Goal: Task Accomplishment & Management: Manage account settings

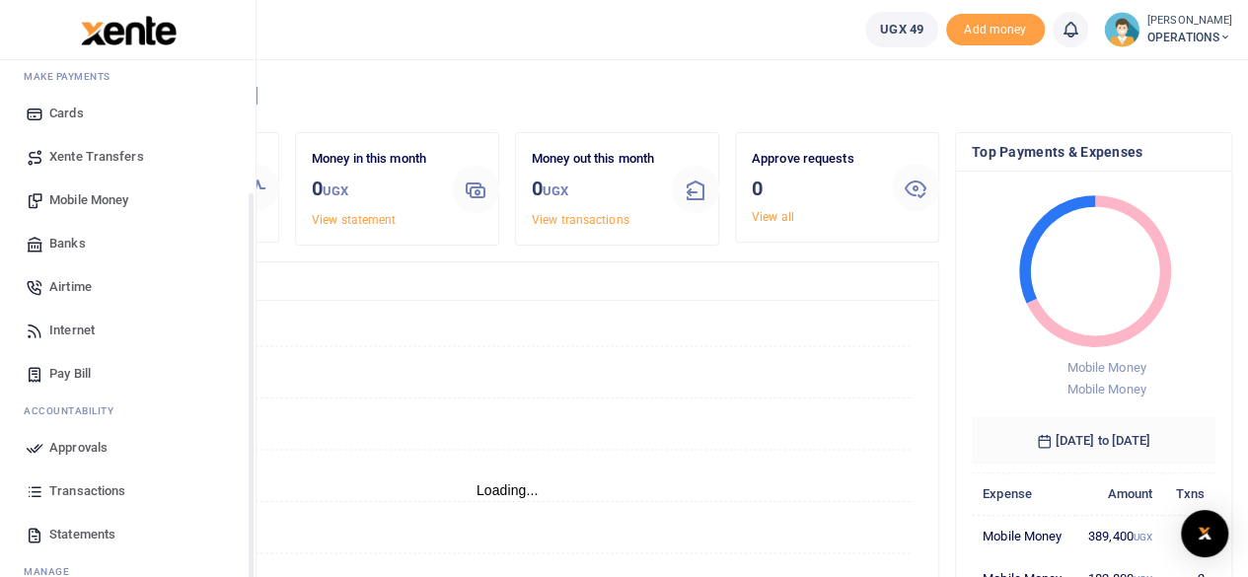
scroll to position [170, 0]
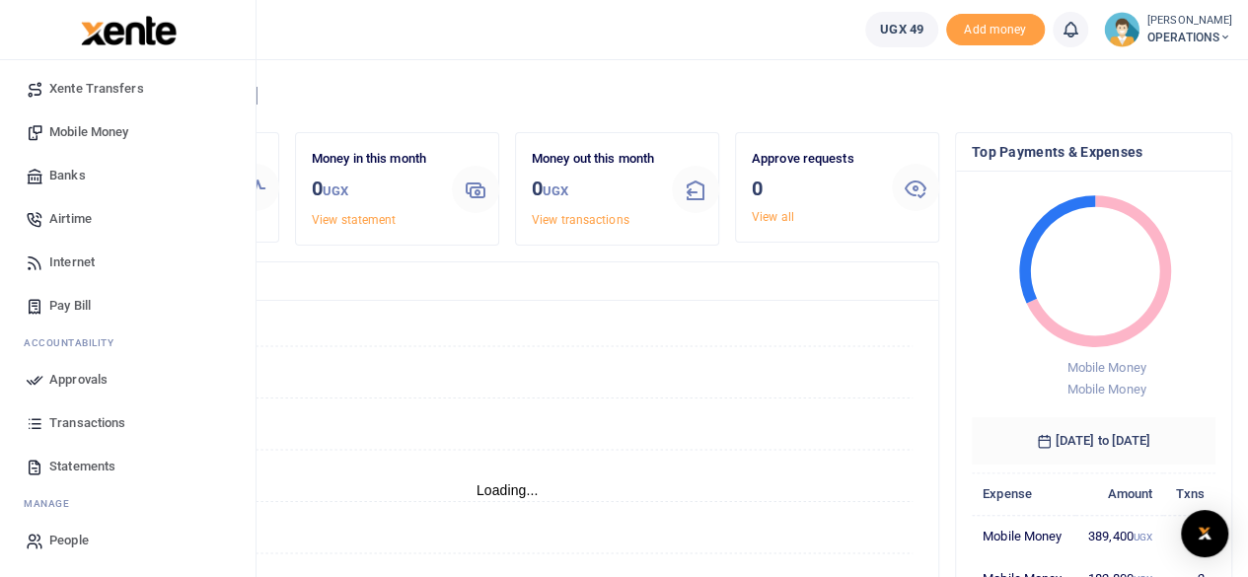
click at [96, 466] on span "Statements" at bounding box center [82, 467] width 66 height 20
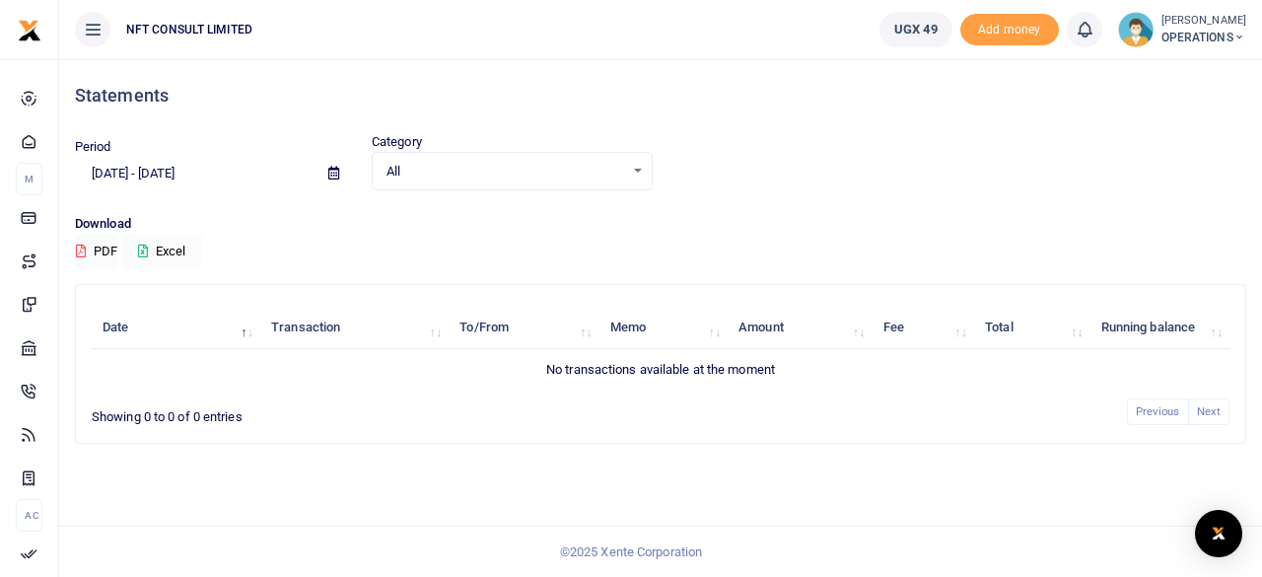
click at [331, 168] on icon at bounding box center [333, 173] width 11 height 13
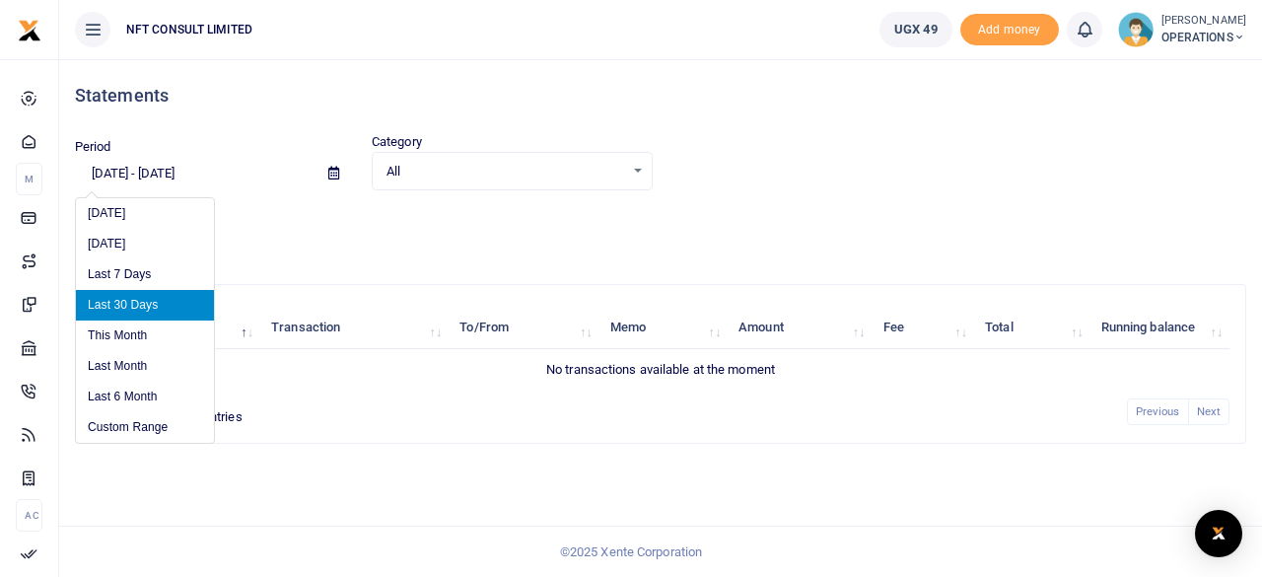
click at [158, 174] on input "08/12/2025 - 09/10/2025" at bounding box center [194, 174] width 238 height 34
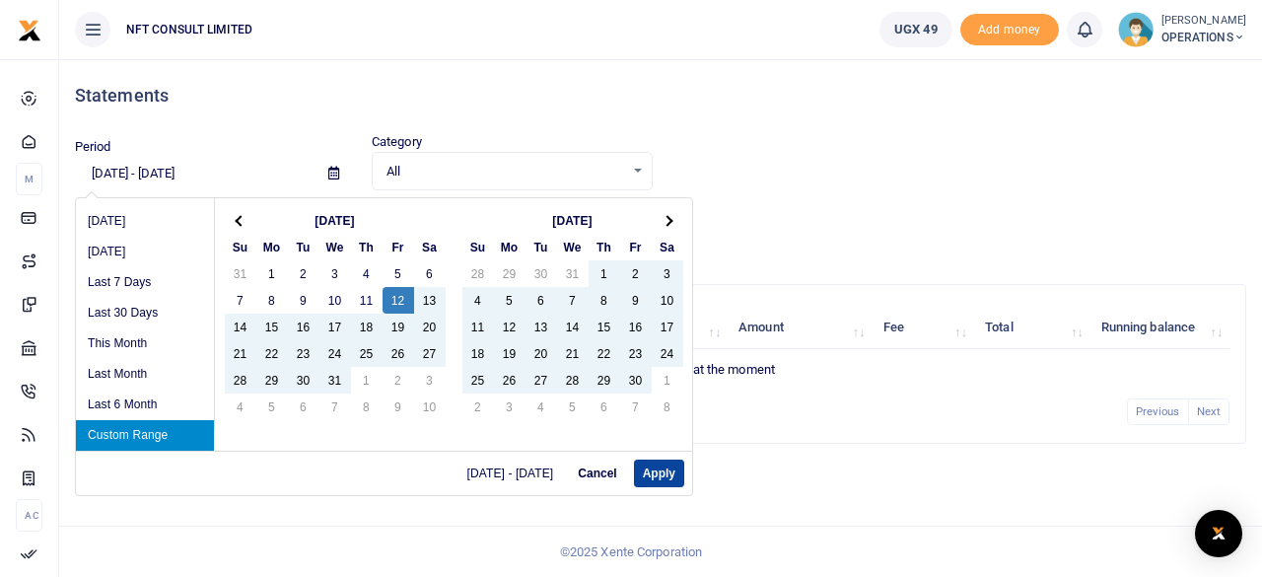
click at [673, 471] on button "Apply" at bounding box center [659, 474] width 50 height 28
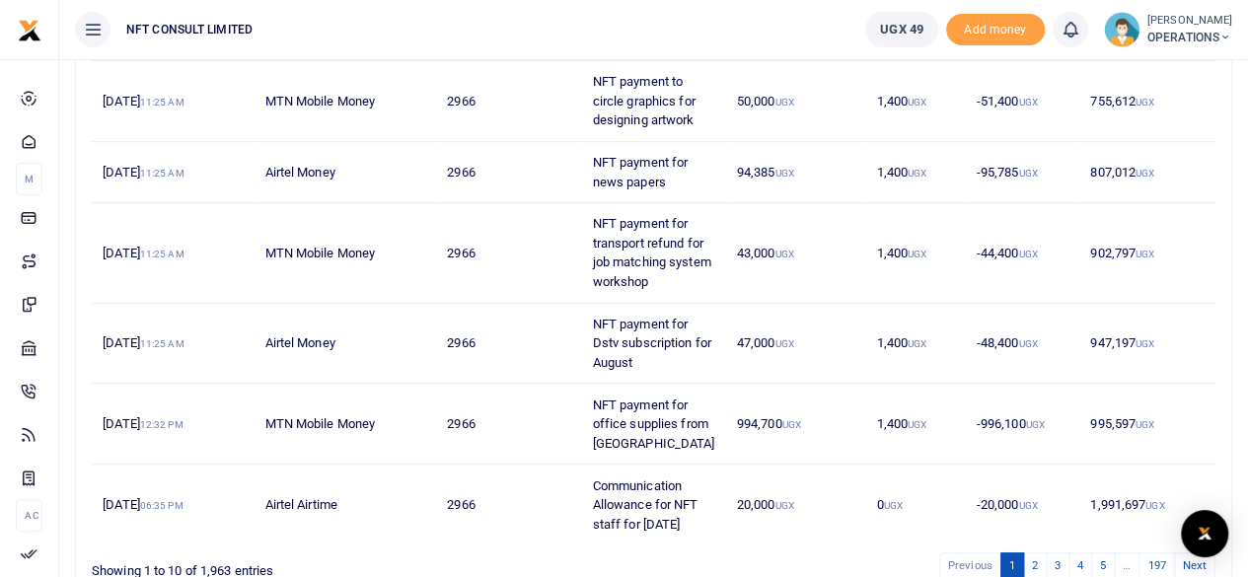
scroll to position [728, 0]
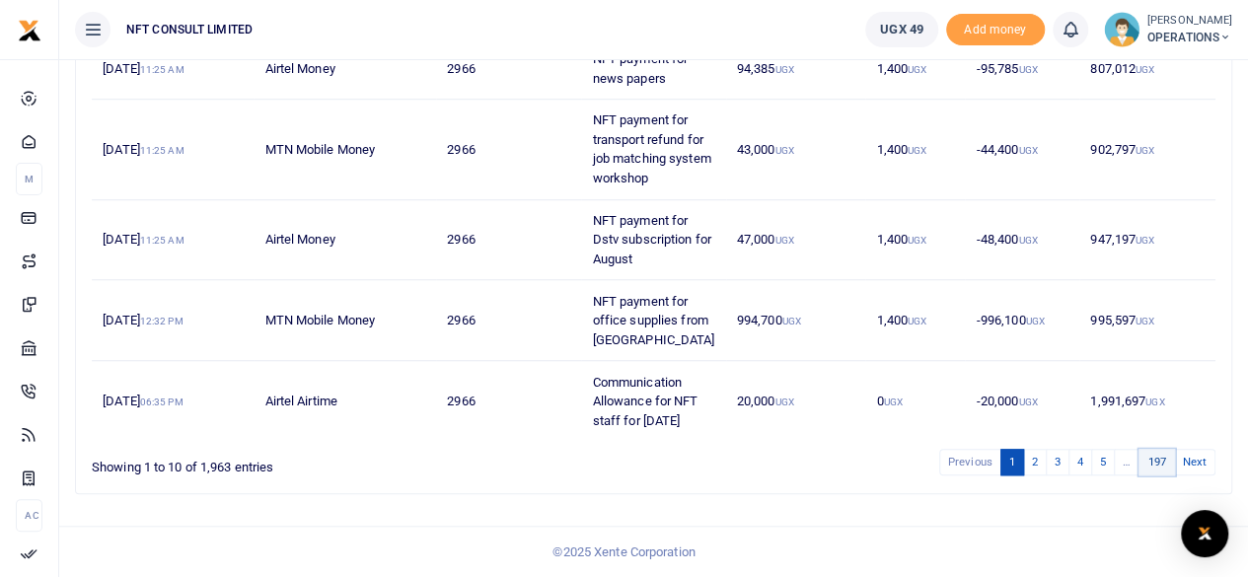
click at [1160, 470] on link "197" at bounding box center [1156, 462] width 36 height 27
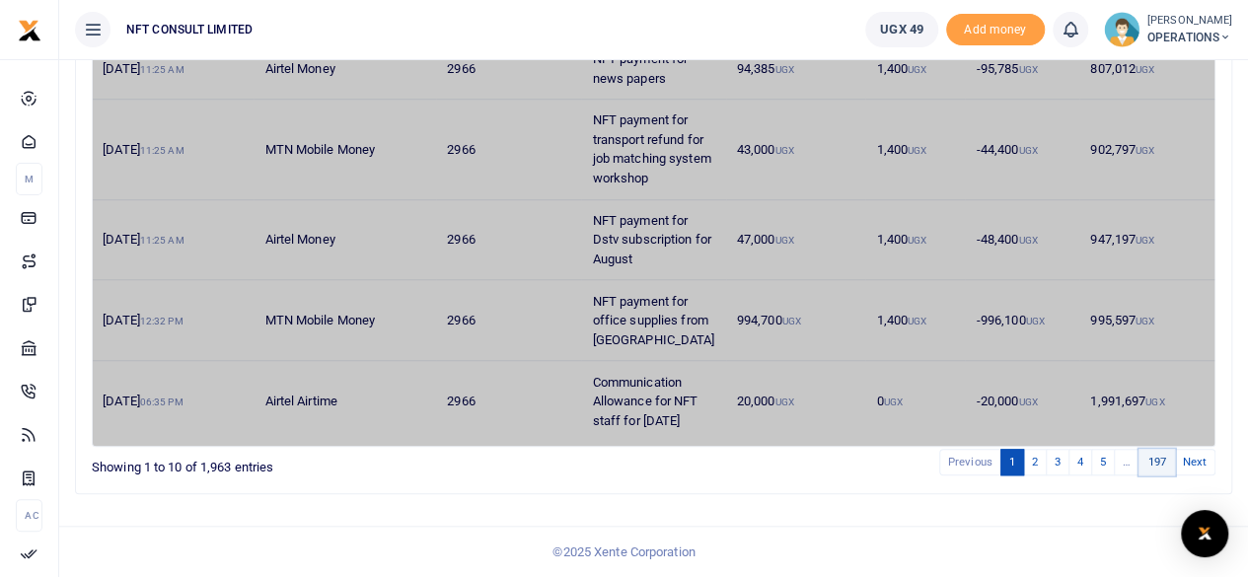
click at [1156, 457] on link "197" at bounding box center [1156, 462] width 36 height 27
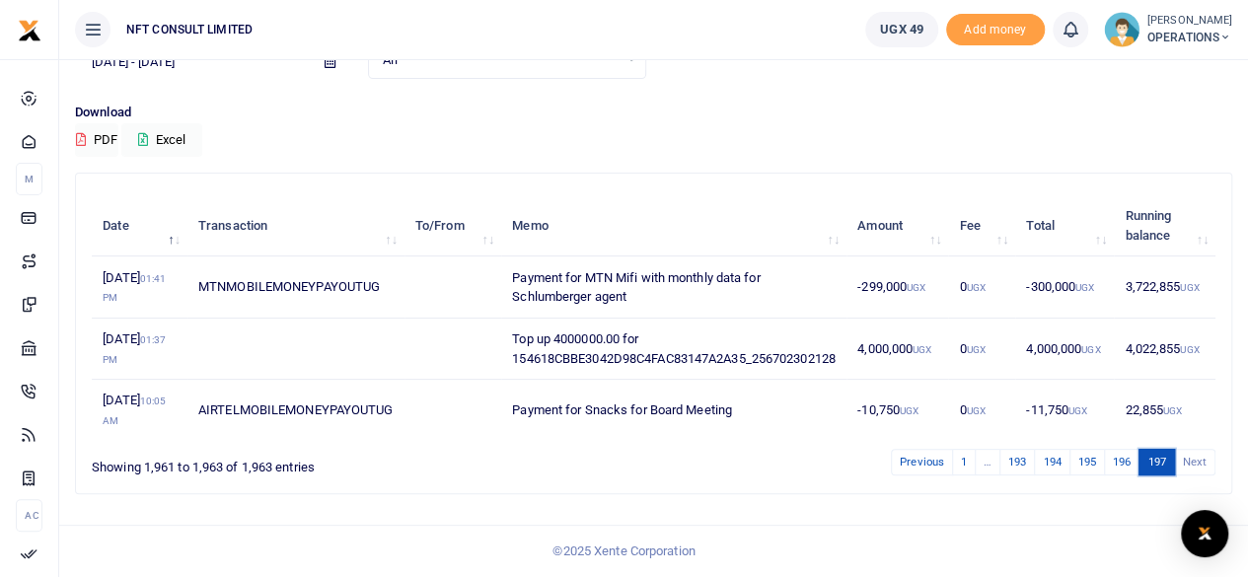
scroll to position [165, 0]
click at [1018, 464] on link "193" at bounding box center [1017, 462] width 36 height 27
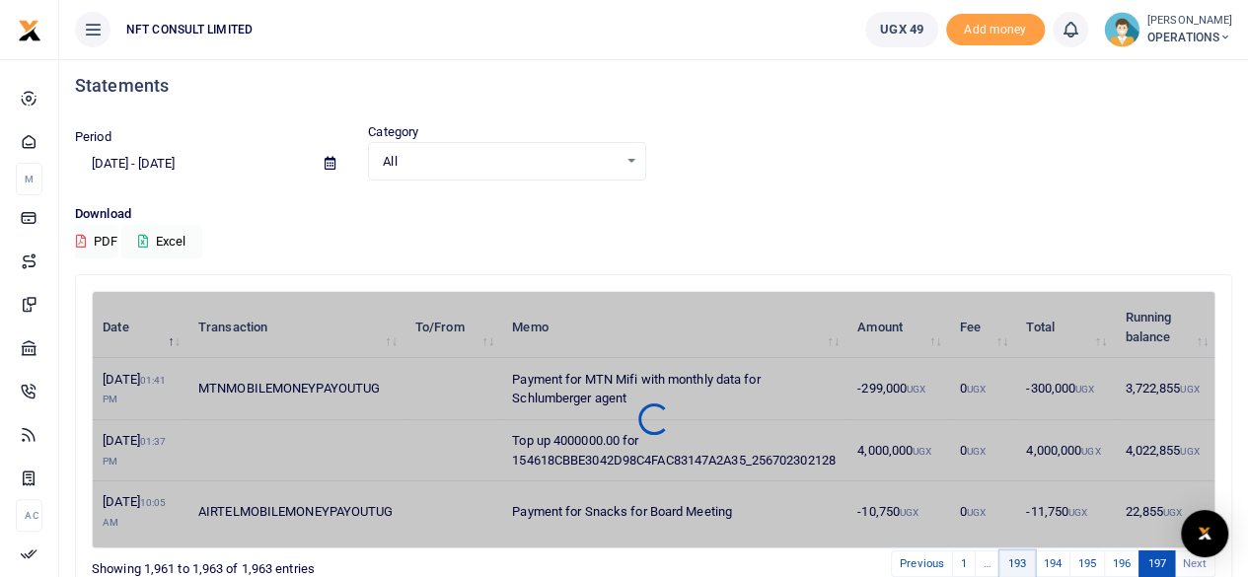
scroll to position [0, 0]
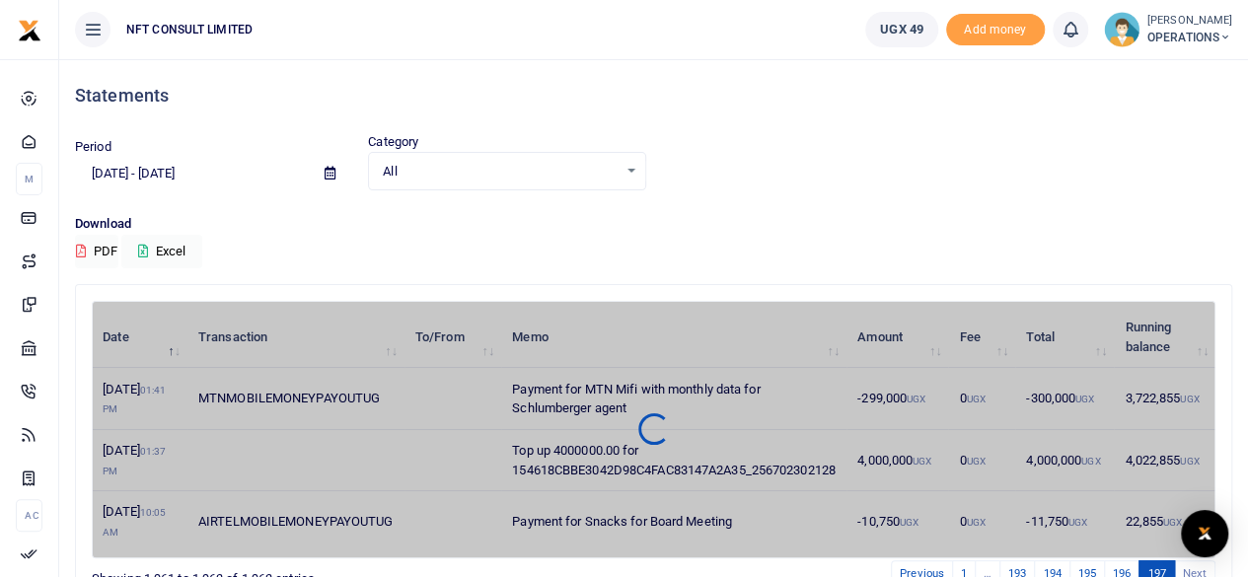
click at [1044, 214] on p "Download" at bounding box center [653, 224] width 1157 height 21
click at [326, 175] on icon at bounding box center [329, 173] width 11 height 13
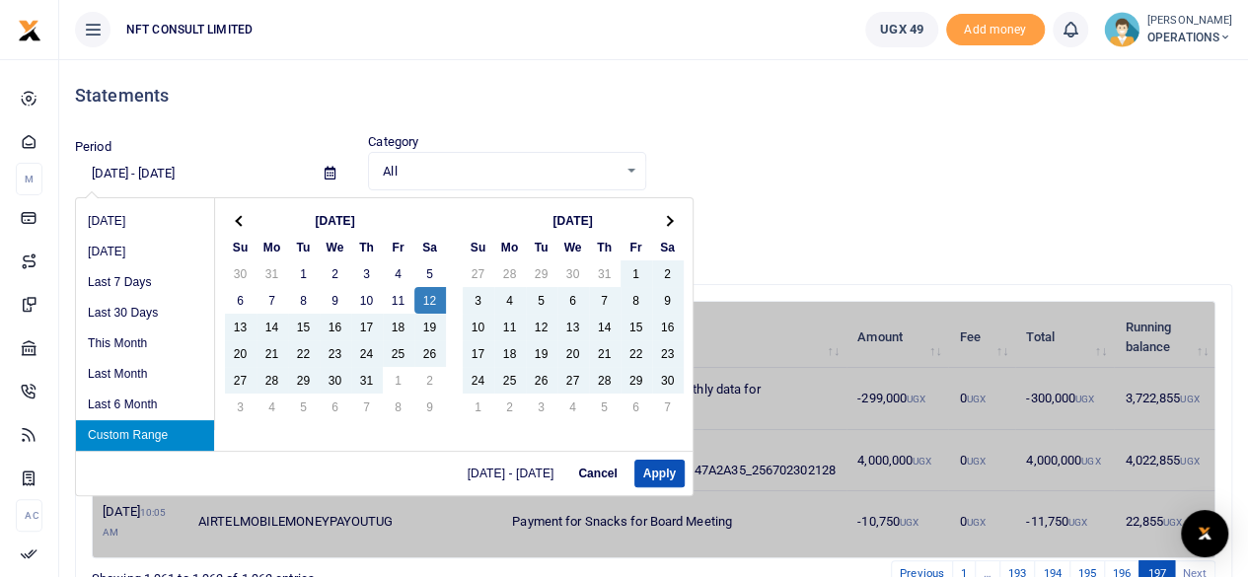
click at [103, 170] on input "[DATE] - [DATE]" at bounding box center [192, 174] width 234 height 34
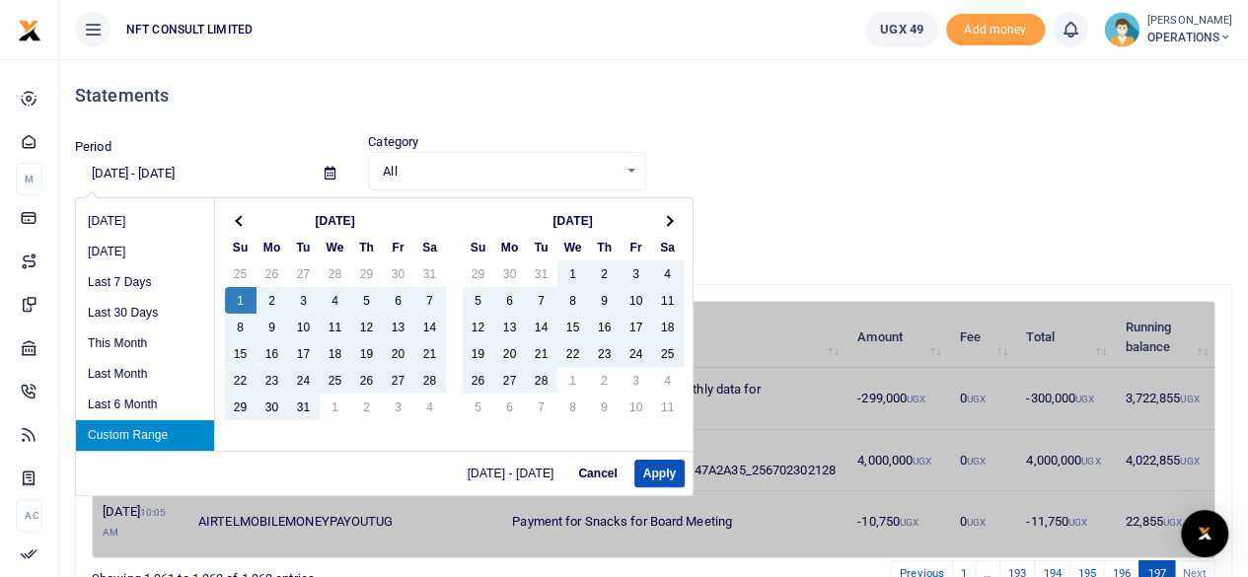
click at [248, 174] on input "01/1/2023 - 09/10/2025" at bounding box center [192, 174] width 234 height 34
click at [168, 174] on input "01/1/2023 - 09/10/2025" at bounding box center [192, 174] width 234 height 34
click at [655, 466] on button "Apply" at bounding box center [659, 474] width 50 height 28
type input "[DATE] - [DATE]"
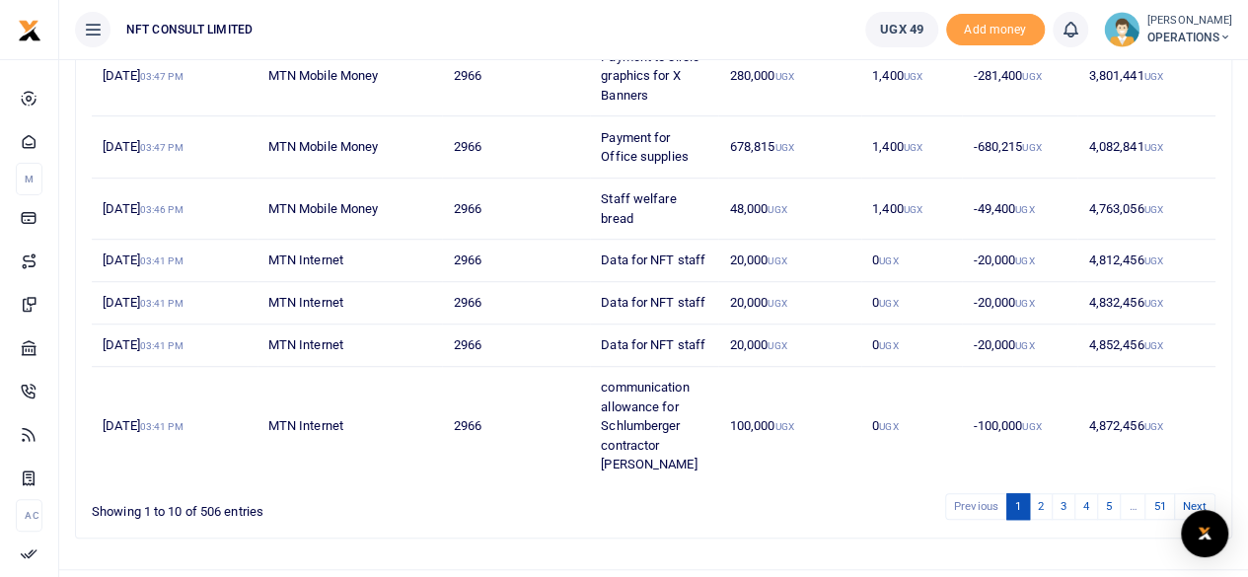
scroll to position [594, 0]
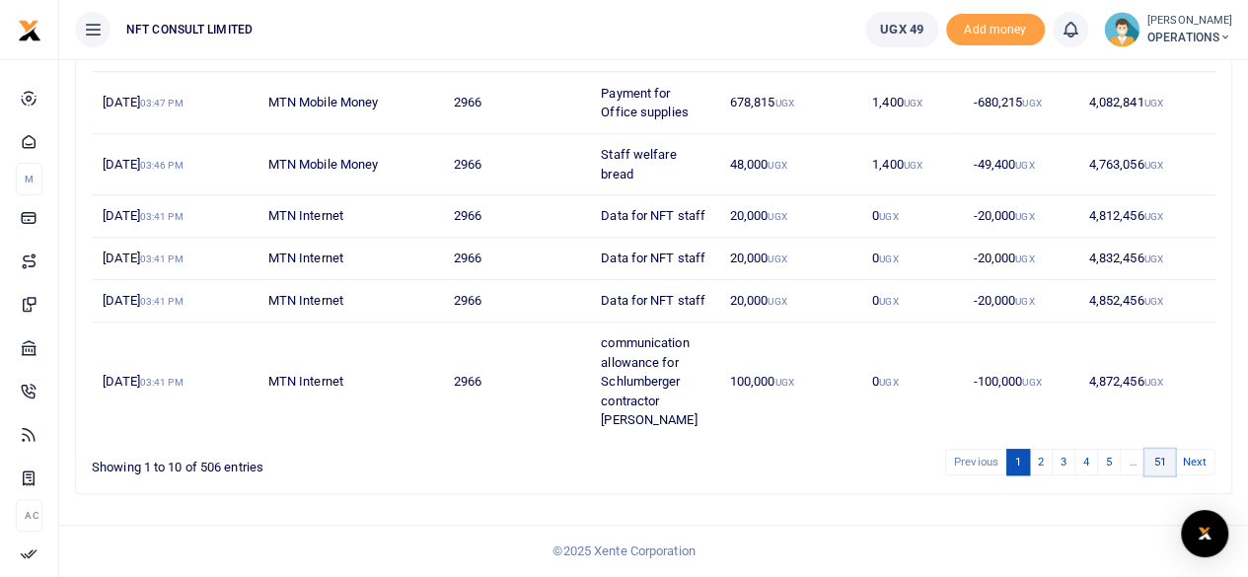
click at [1156, 462] on link "51" at bounding box center [1159, 462] width 30 height 27
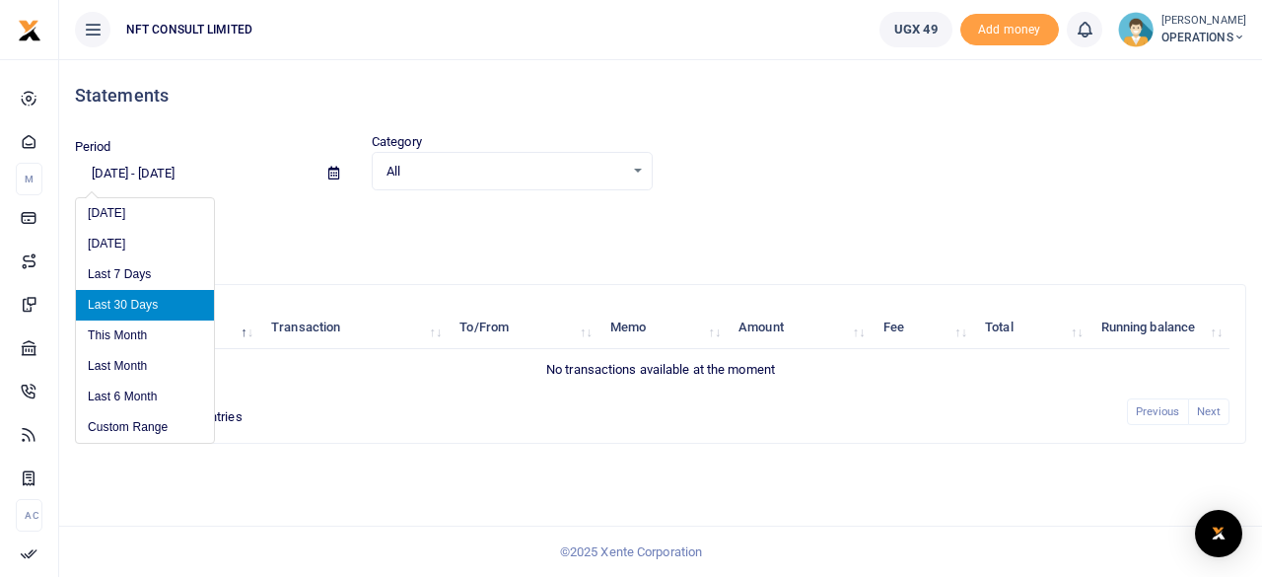
click at [105, 171] on input "[DATE] - [DATE]" at bounding box center [194, 174] width 238 height 34
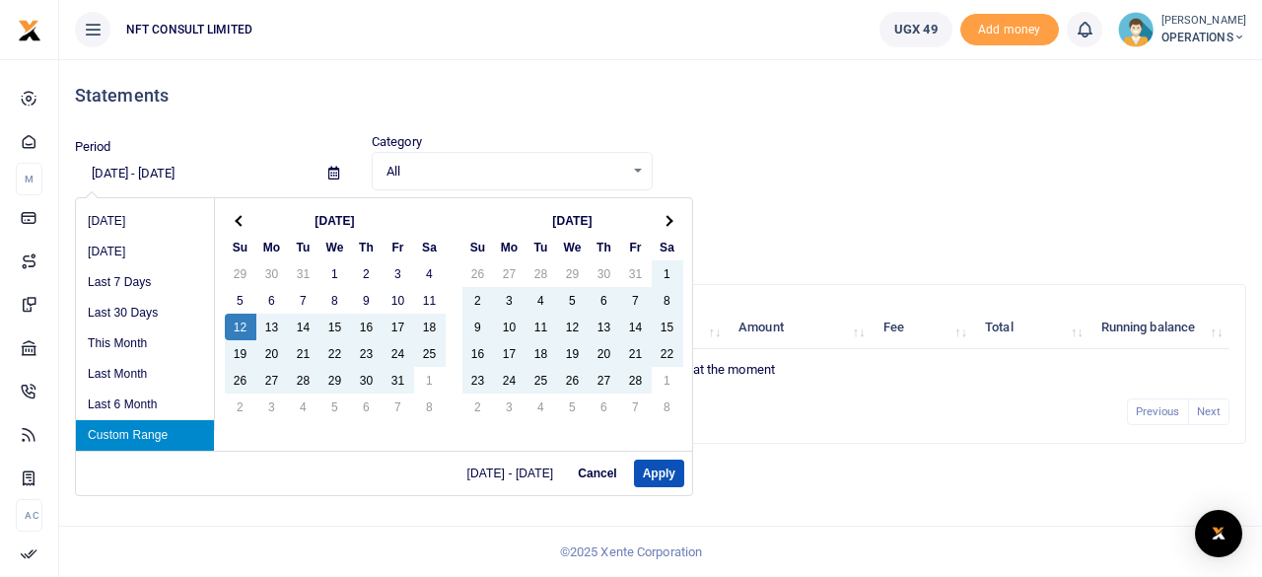
click at [122, 173] on input "01/12/2025 - 09/10/2025" at bounding box center [194, 174] width 238 height 34
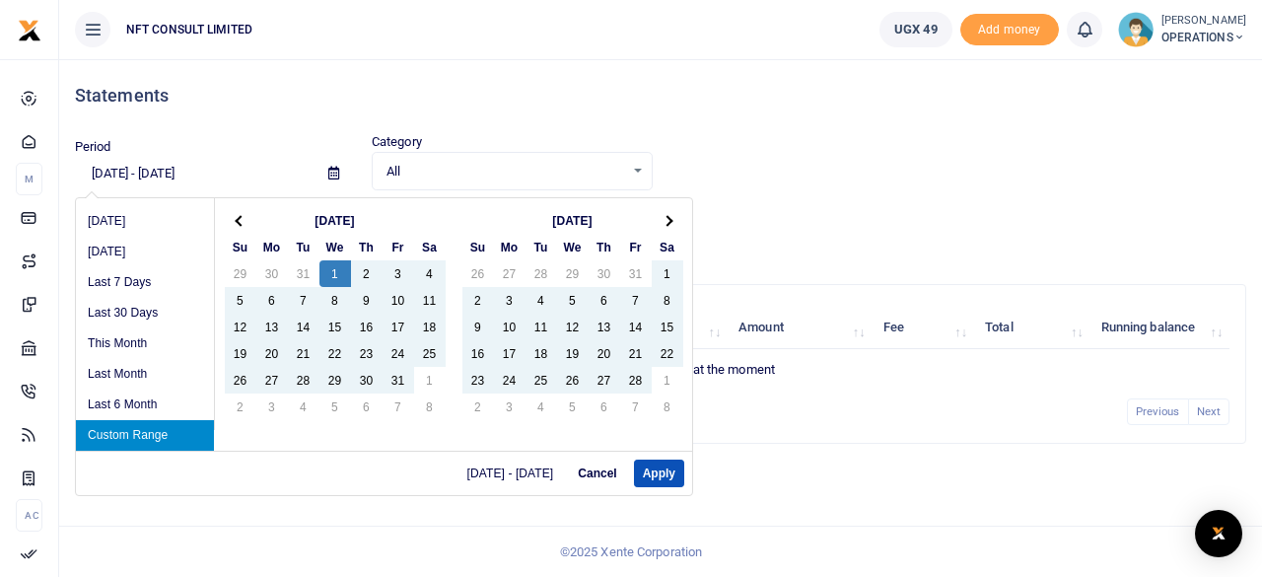
click at [149, 170] on input "01/1/2025 - 09/10/2025" at bounding box center [194, 174] width 238 height 34
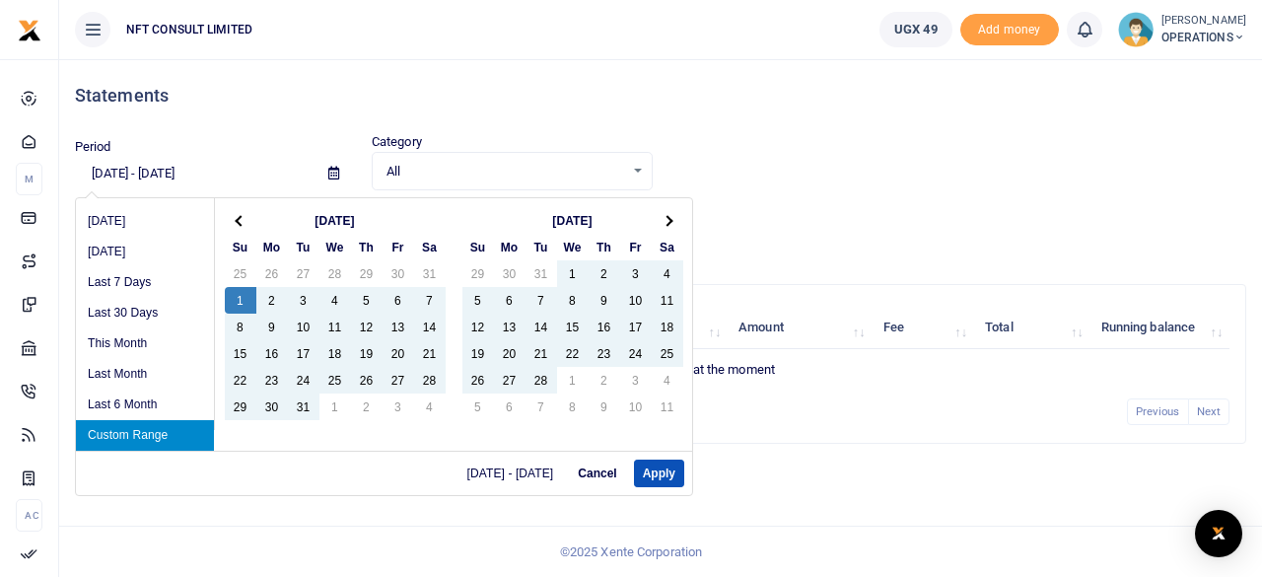
click at [237, 179] on input "[DATE] - [DATE]" at bounding box center [194, 174] width 238 height 34
click at [176, 171] on input "[DATE] - [DATE]" at bounding box center [194, 174] width 238 height 34
click at [234, 177] on input "01/1/2023 - 09/10/2025" at bounding box center [194, 174] width 238 height 34
click at [178, 170] on input "01/1/2023 - 09/10/2023" at bounding box center [194, 174] width 238 height 34
click at [183, 174] on input "01/1/2023 - 07/10/2023" at bounding box center [194, 174] width 238 height 34
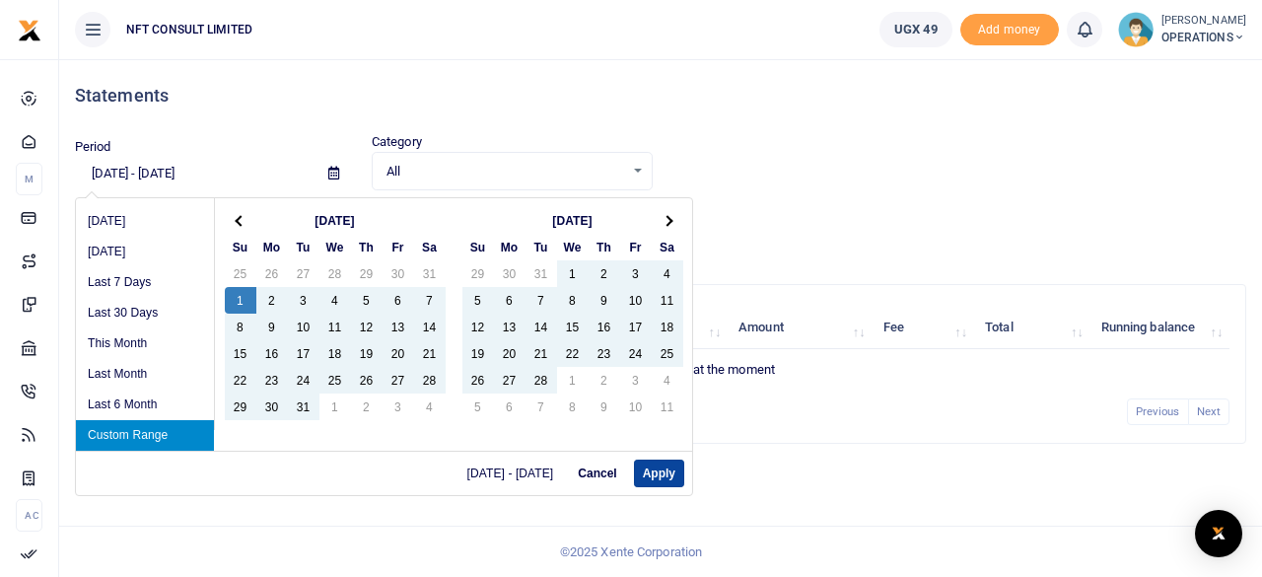
click at [649, 474] on button "Apply" at bounding box center [659, 474] width 50 height 28
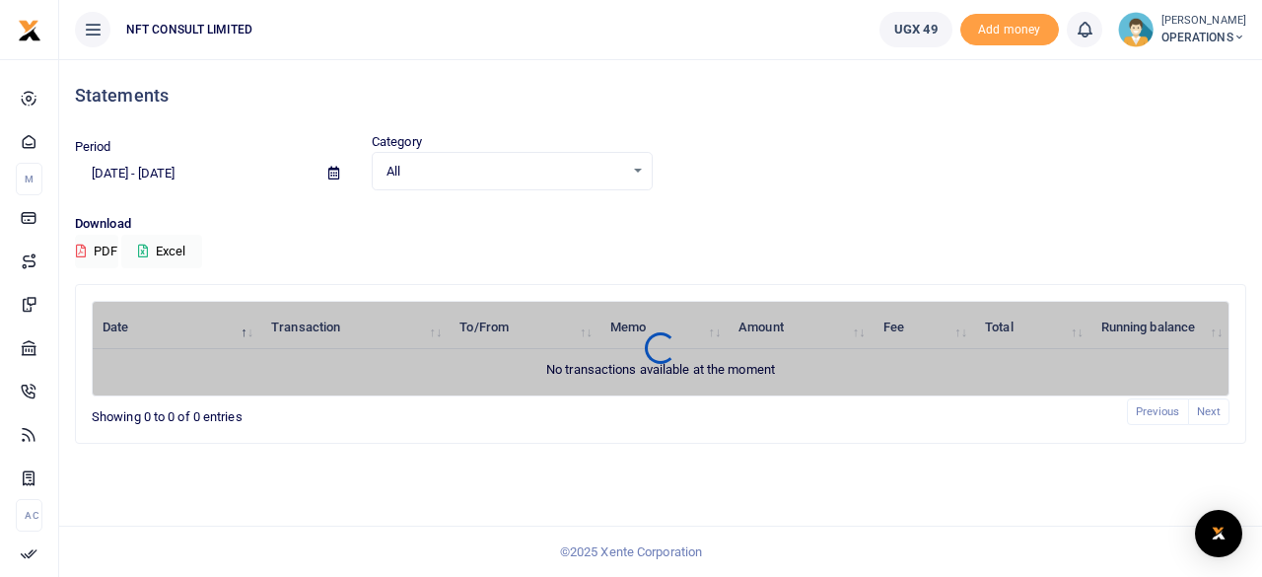
type input "01/01/2023 - 07/31/2023"
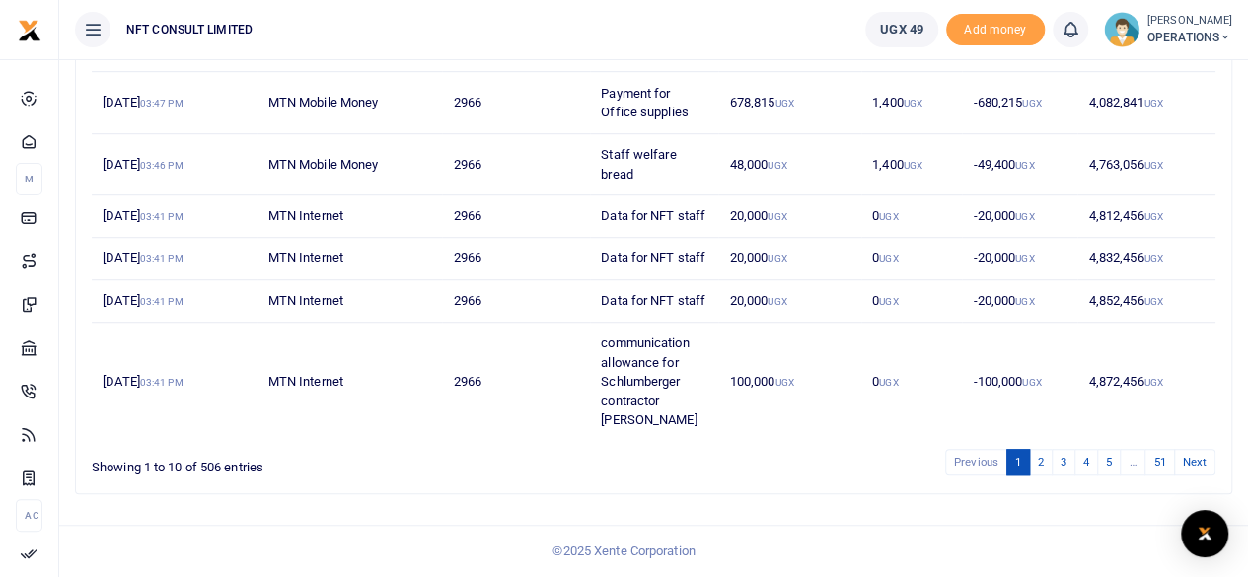
scroll to position [594, 0]
click at [1110, 461] on link "5" at bounding box center [1109, 462] width 24 height 27
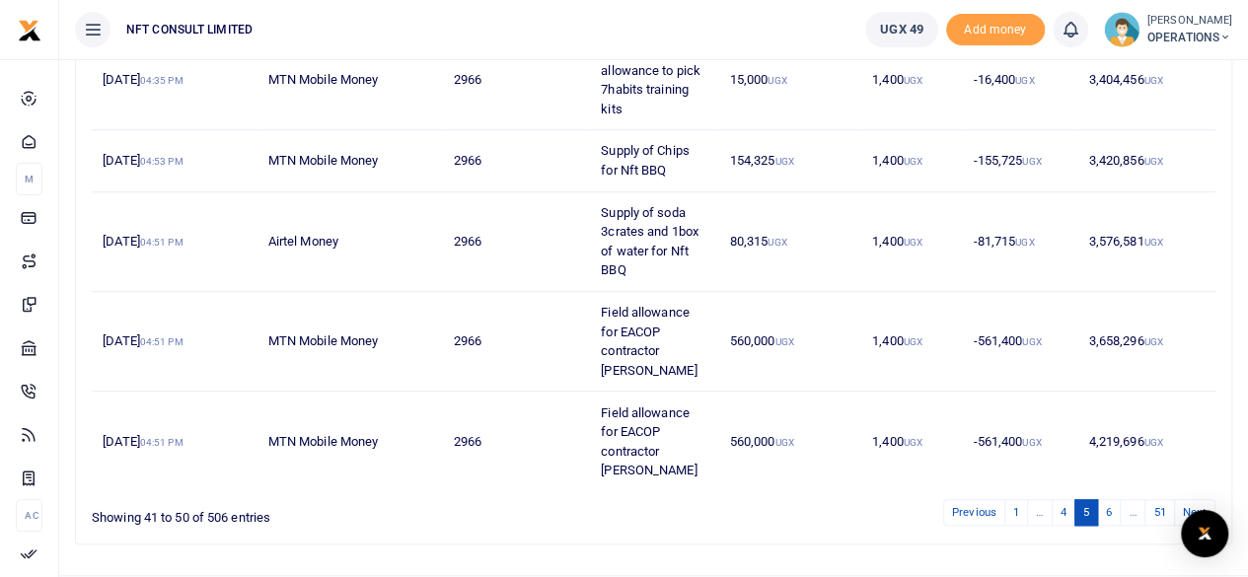
scroll to position [708, 0]
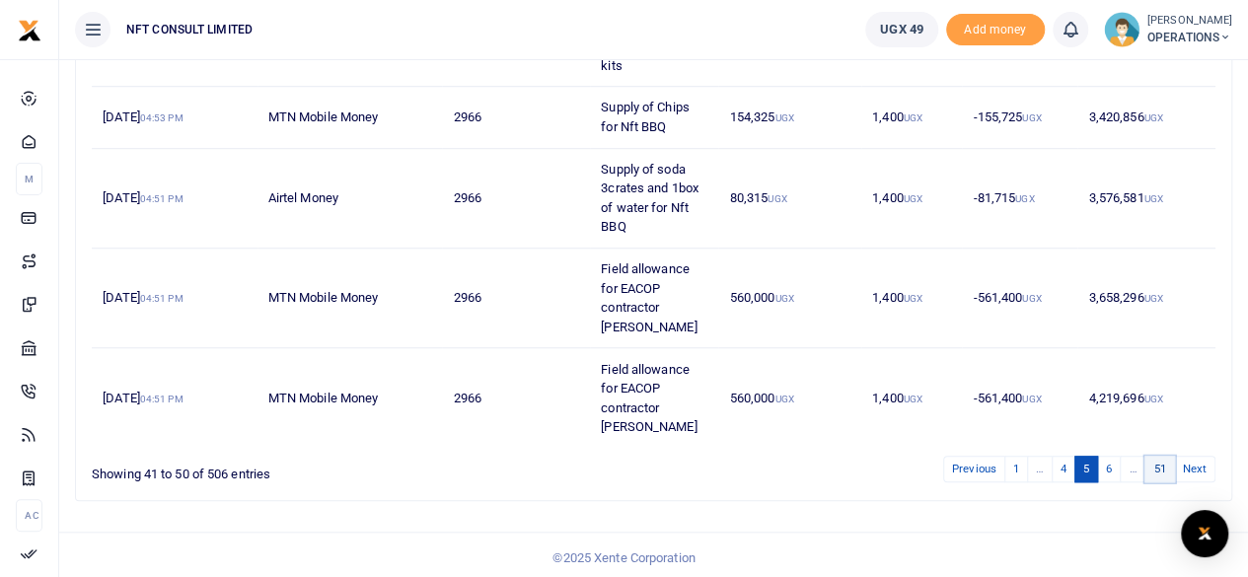
click at [1161, 465] on link "51" at bounding box center [1159, 469] width 30 height 27
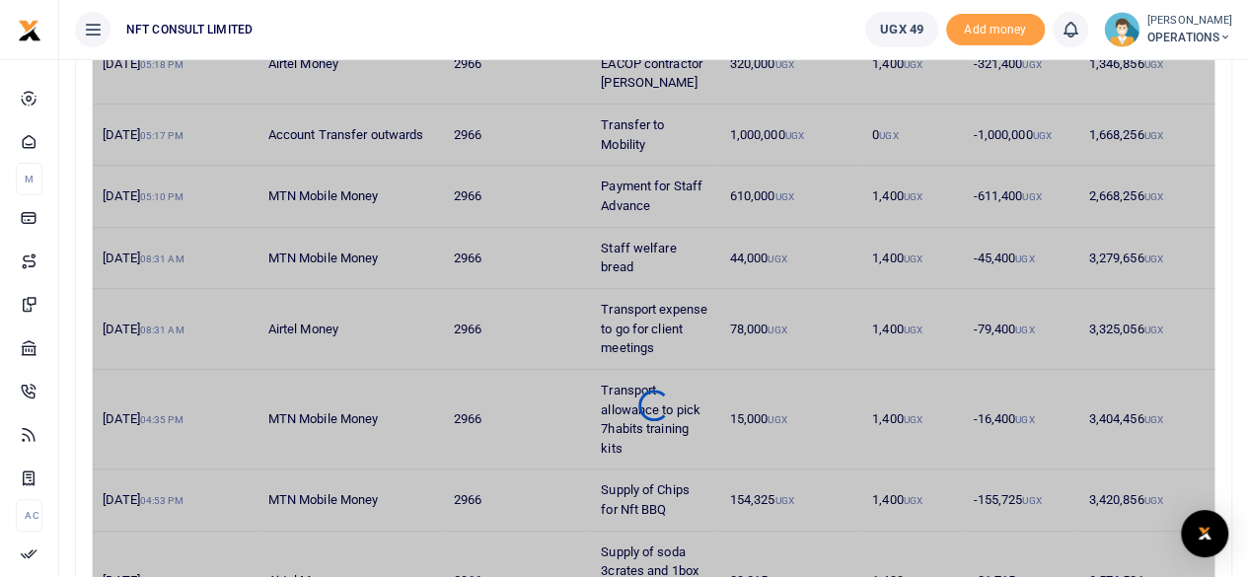
scroll to position [412, 0]
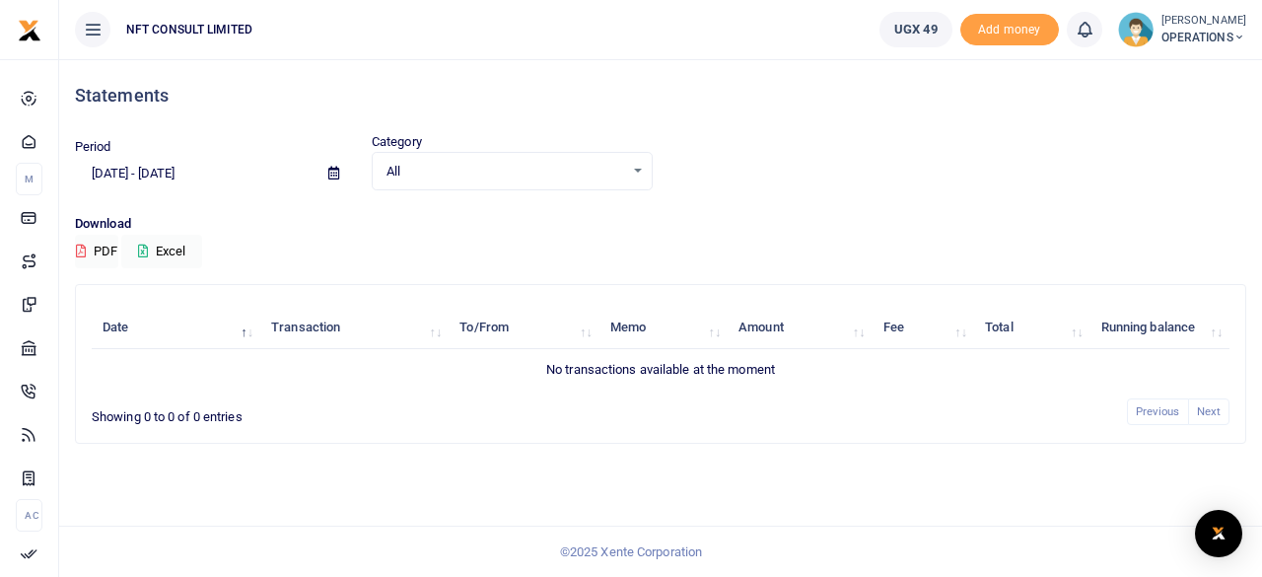
click at [331, 175] on icon at bounding box center [333, 173] width 11 height 13
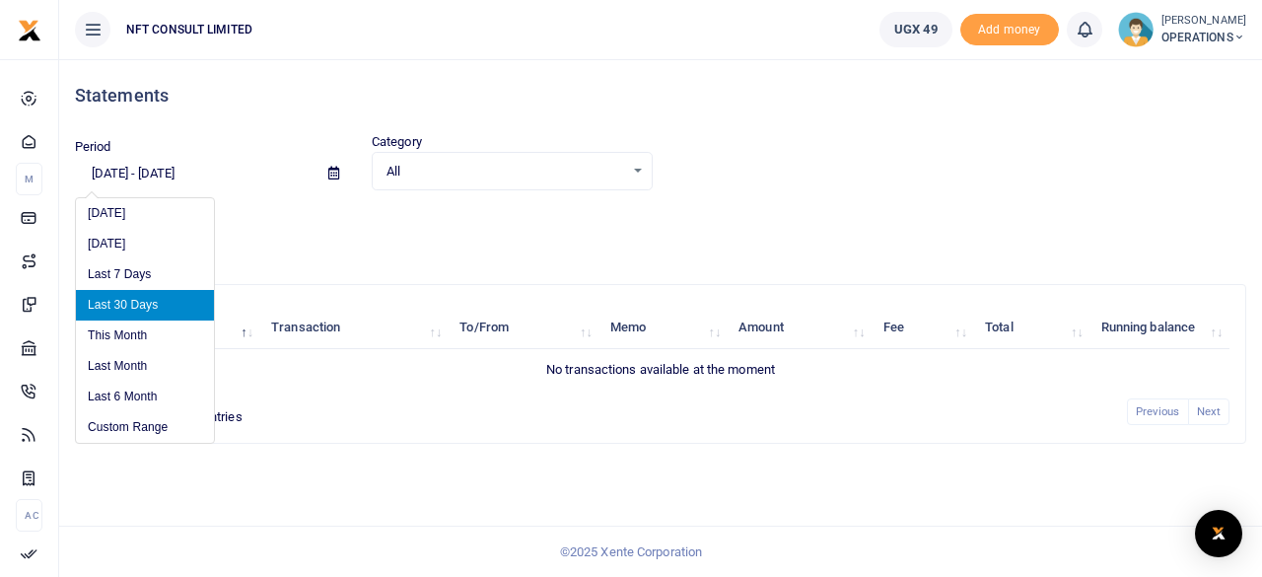
click at [158, 173] on input "[DATE] - [DATE]" at bounding box center [194, 174] width 238 height 34
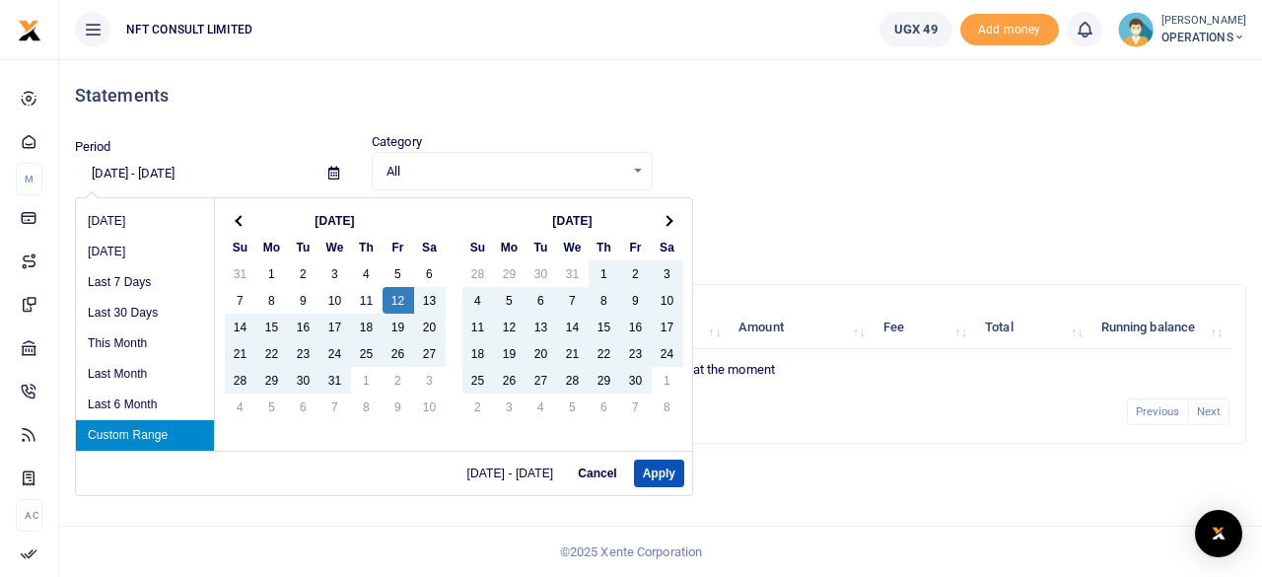
click at [103, 170] on input "08/12/2022 - 09/10/2025" at bounding box center [194, 174] width 238 height 34
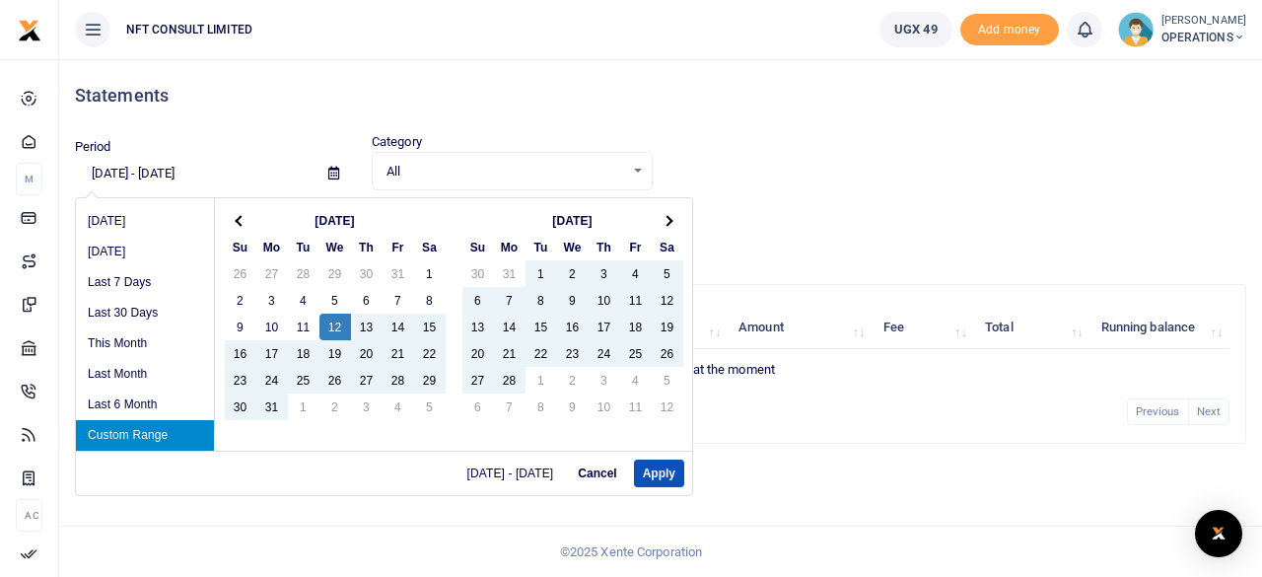
click at [126, 169] on input "01/12/2022 - 09/10/2025" at bounding box center [194, 174] width 238 height 34
click at [158, 168] on input "01/12/2022 - 09/10/2025" at bounding box center [194, 174] width 238 height 34
click at [125, 171] on input "01/12/2023 - 09/10/2025" at bounding box center [194, 174] width 238 height 34
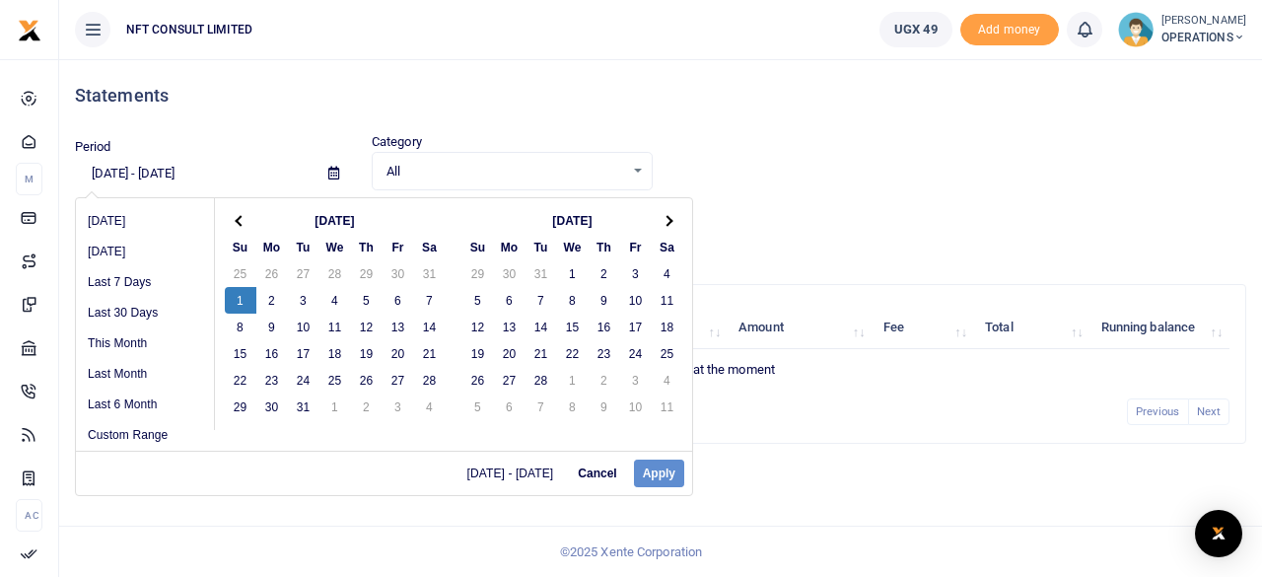
click at [237, 175] on input "01/1/2023 - 09/10/2025" at bounding box center [194, 174] width 238 height 34
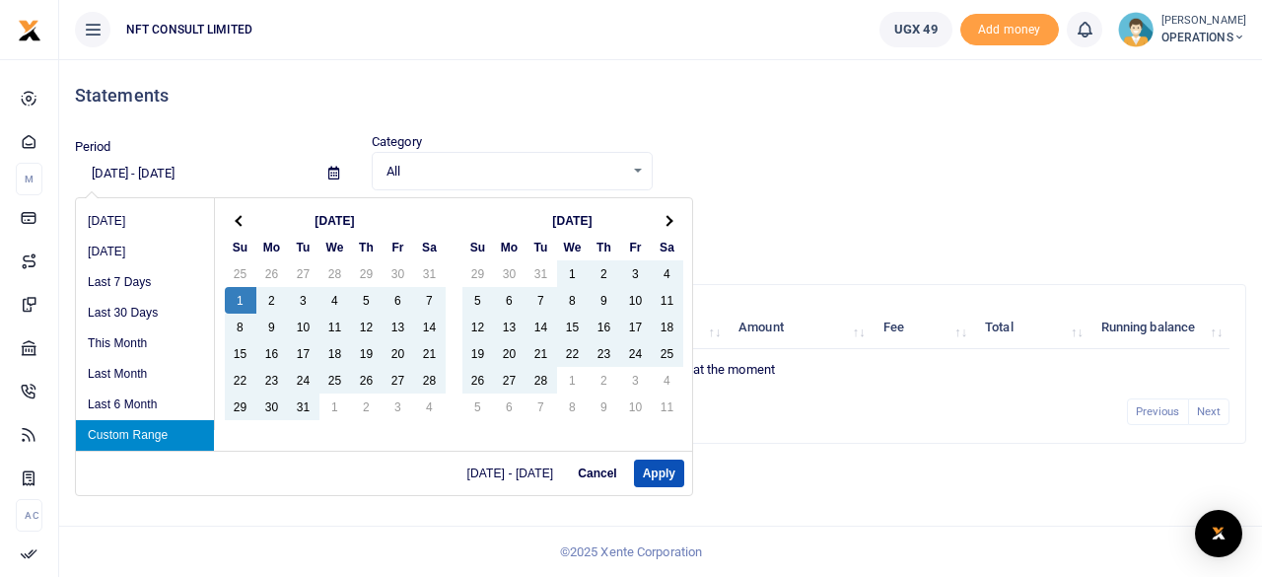
click at [184, 177] on input "01/1/2023 - 09/10/2023" at bounding box center [194, 174] width 238 height 34
click at [176, 173] on input "01/1/2023 - 09/31/2023" at bounding box center [194, 174] width 238 height 34
click at [661, 468] on button "Apply" at bounding box center [659, 474] width 50 height 28
type input "01/01/2023 - 07/31/2023"
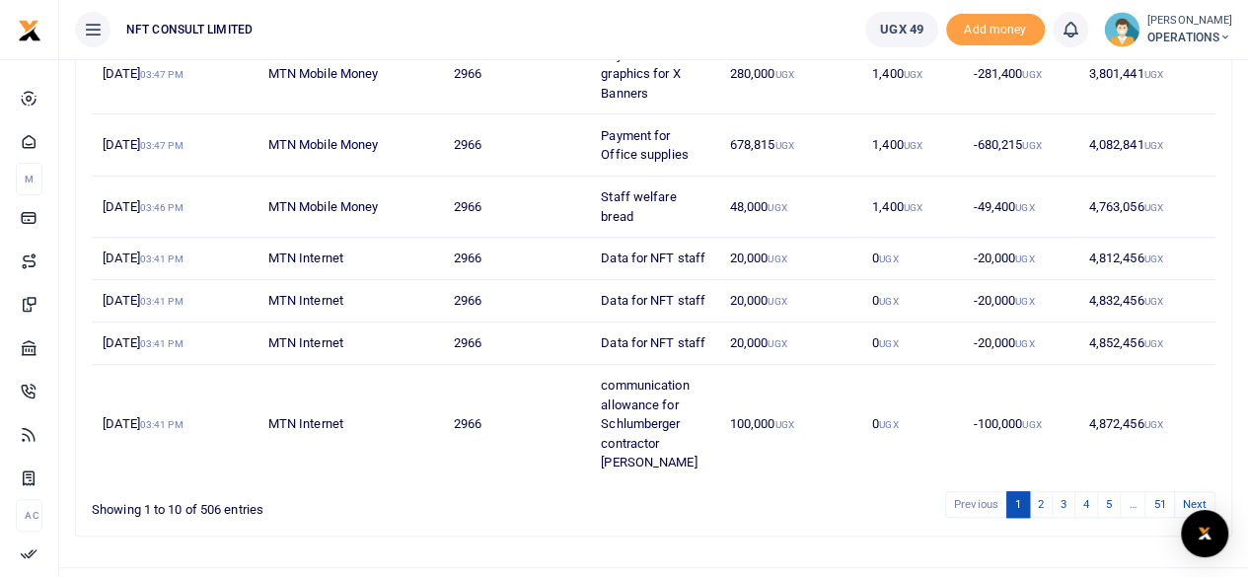
scroll to position [594, 0]
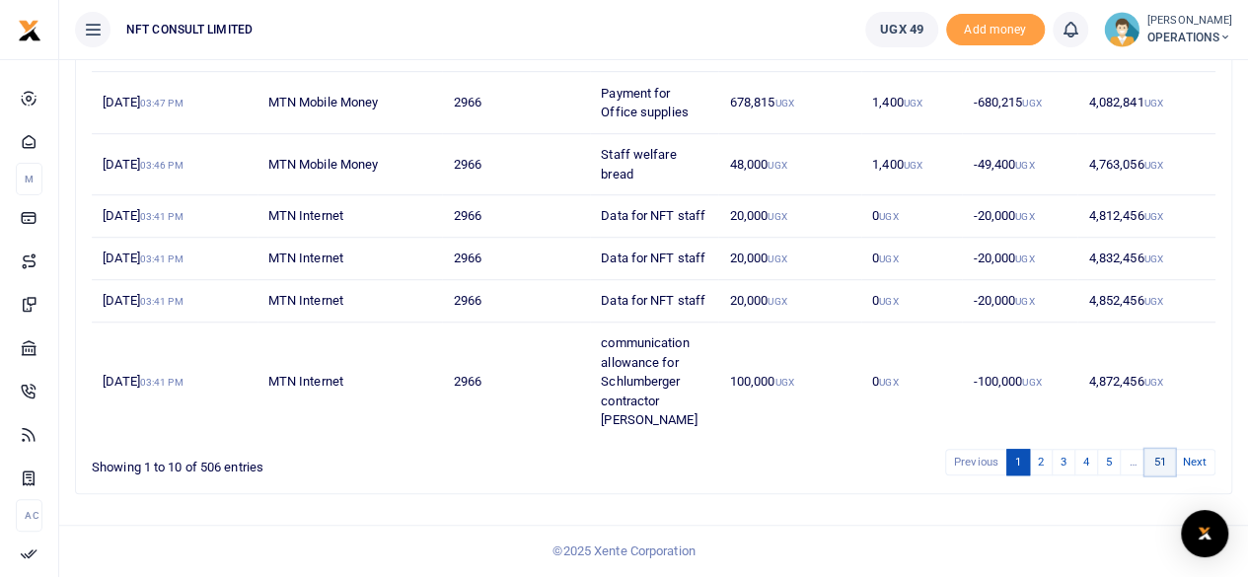
click at [1164, 465] on link "51" at bounding box center [1159, 462] width 30 height 27
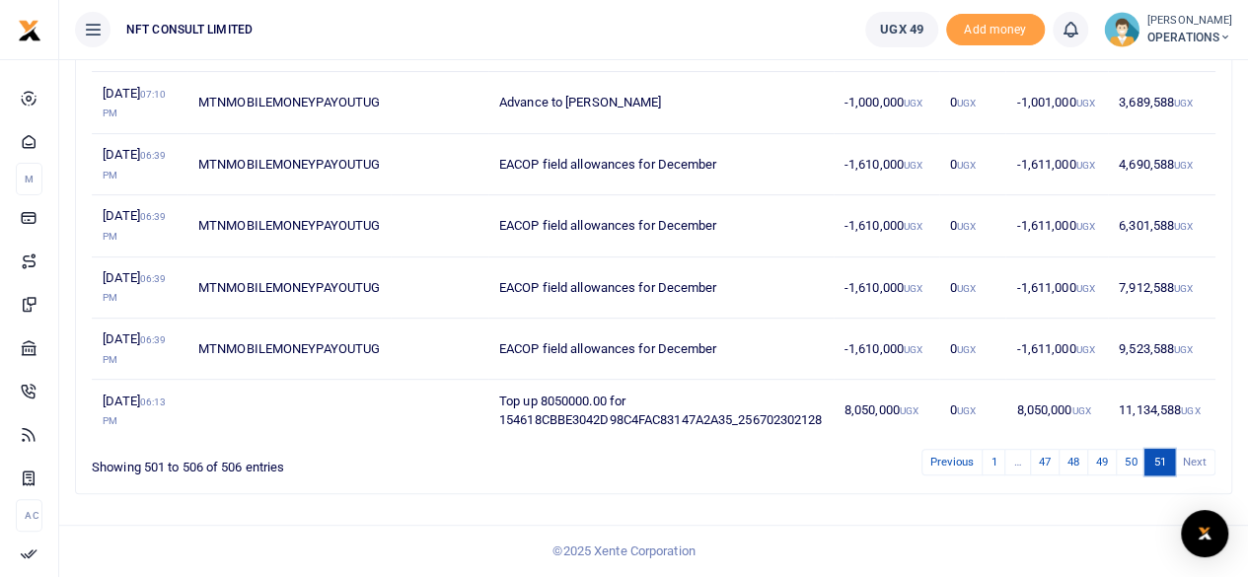
scroll to position [406, 0]
click at [1119, 459] on link "50" at bounding box center [1130, 462] width 30 height 27
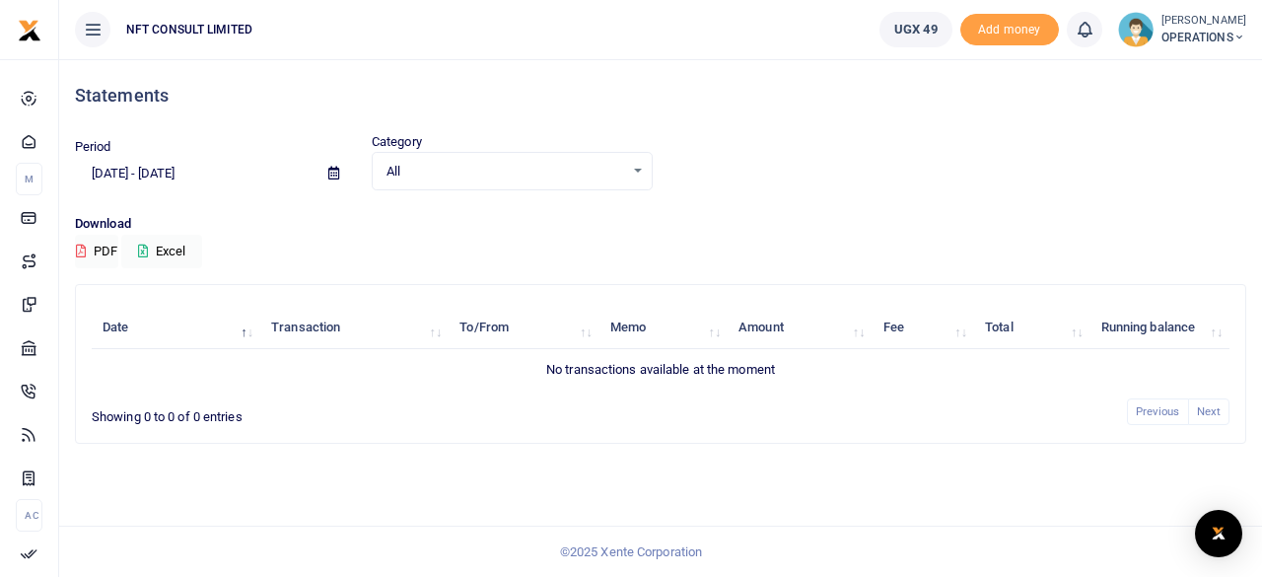
click at [157, 175] on input "[DATE] - [DATE]" at bounding box center [194, 174] width 238 height 34
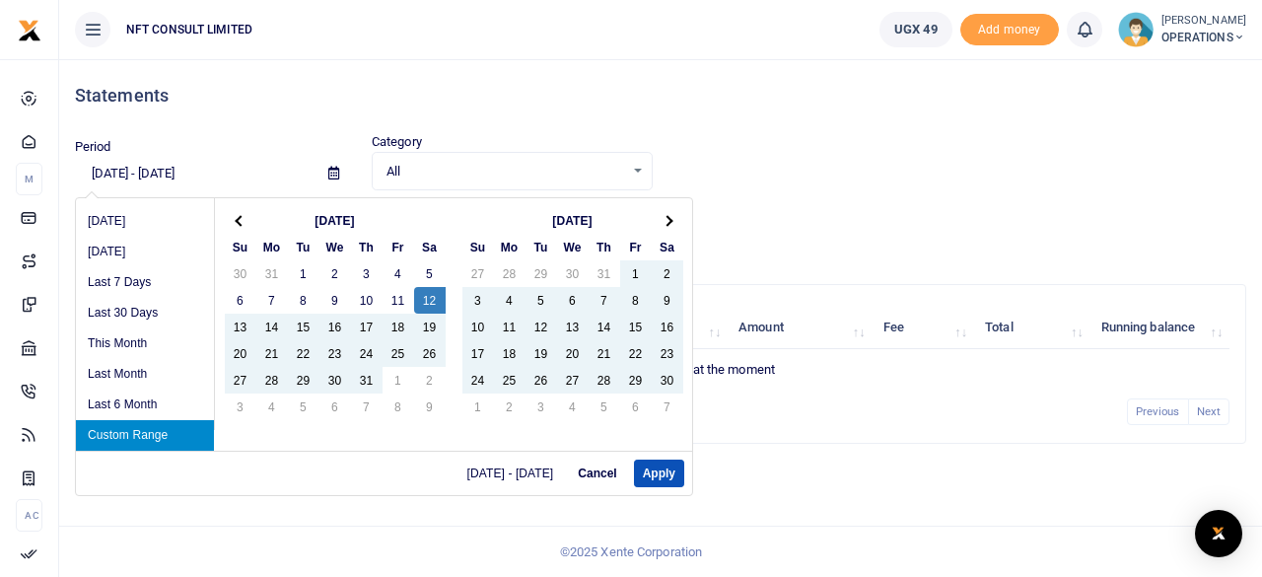
click at [102, 173] on input "[DATE] - [DATE]" at bounding box center [194, 174] width 238 height 34
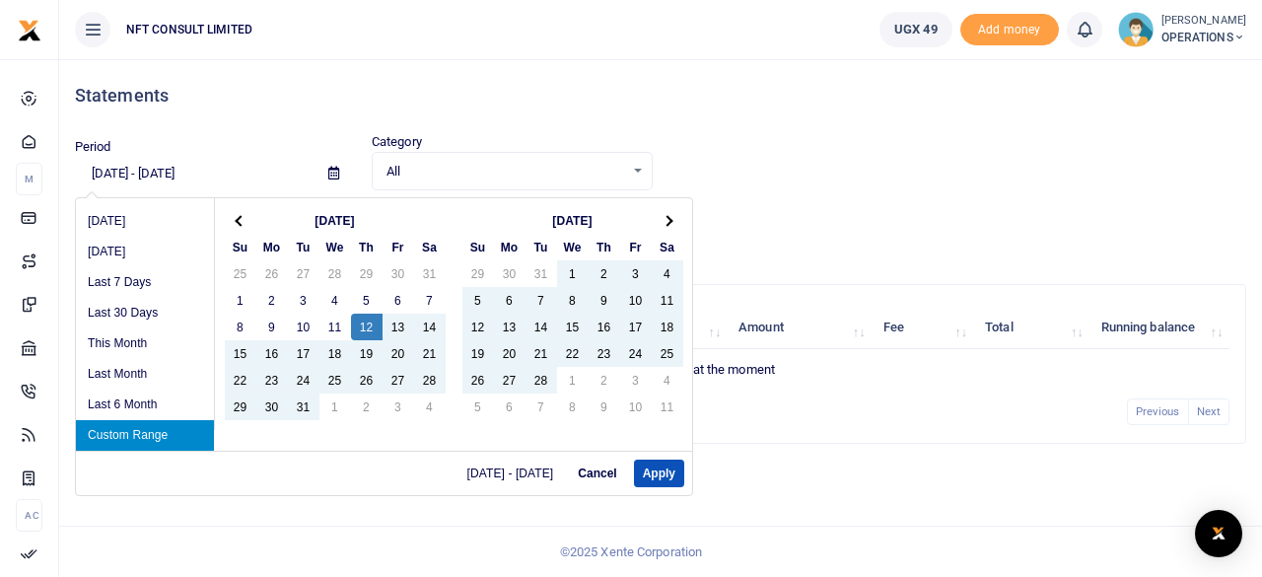
click at [258, 177] on input "[DATE] - [DATE]" at bounding box center [194, 174] width 238 height 34
click at [186, 171] on input "01/12/2023 - 09/10/2023" at bounding box center [194, 174] width 238 height 34
click at [200, 173] on input "01/12/2023 - 07/10/2023" at bounding box center [194, 174] width 238 height 34
click at [125, 171] on input "01/12/2023 - 07/31/2023" at bounding box center [194, 174] width 238 height 34
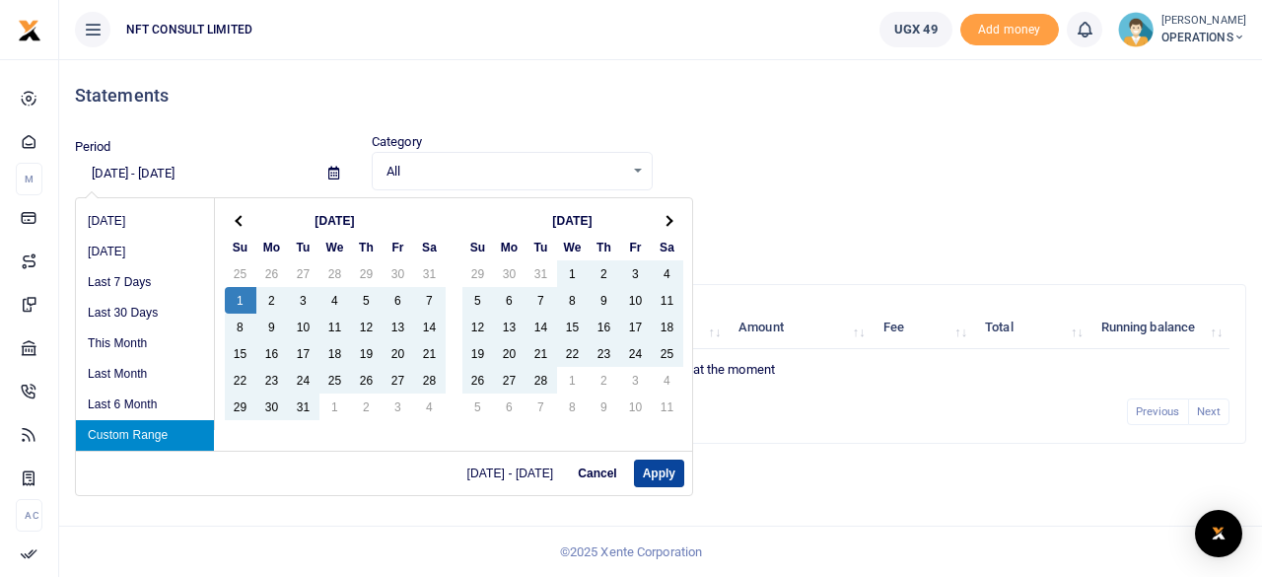
click at [647, 479] on button "Apply" at bounding box center [659, 474] width 50 height 28
type input "[DATE] - [DATE]"
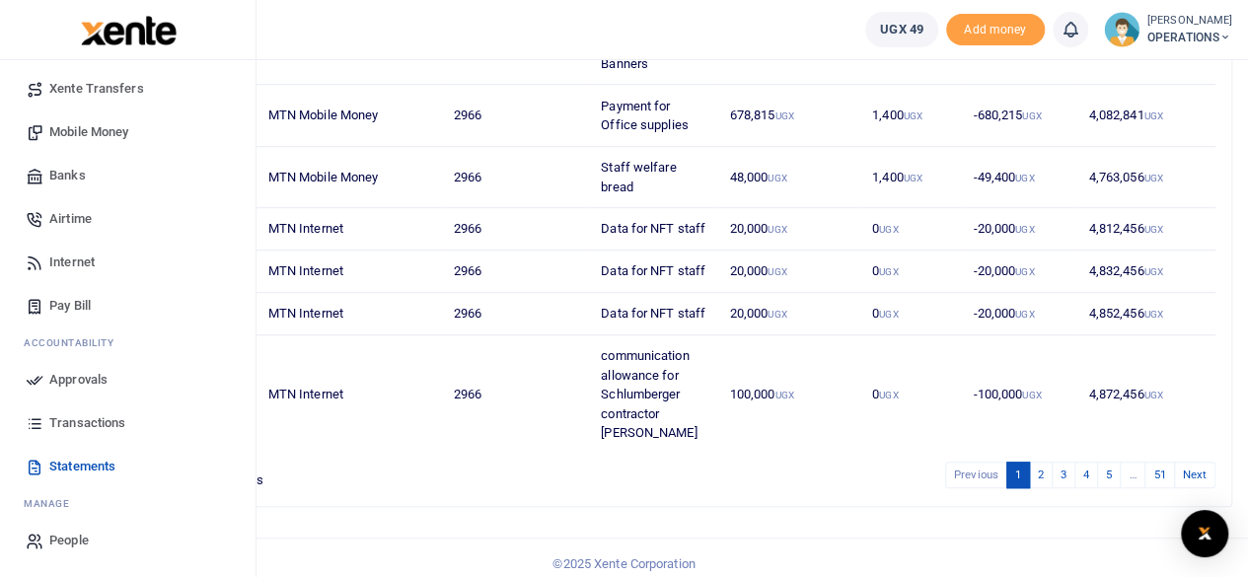
scroll to position [594, 0]
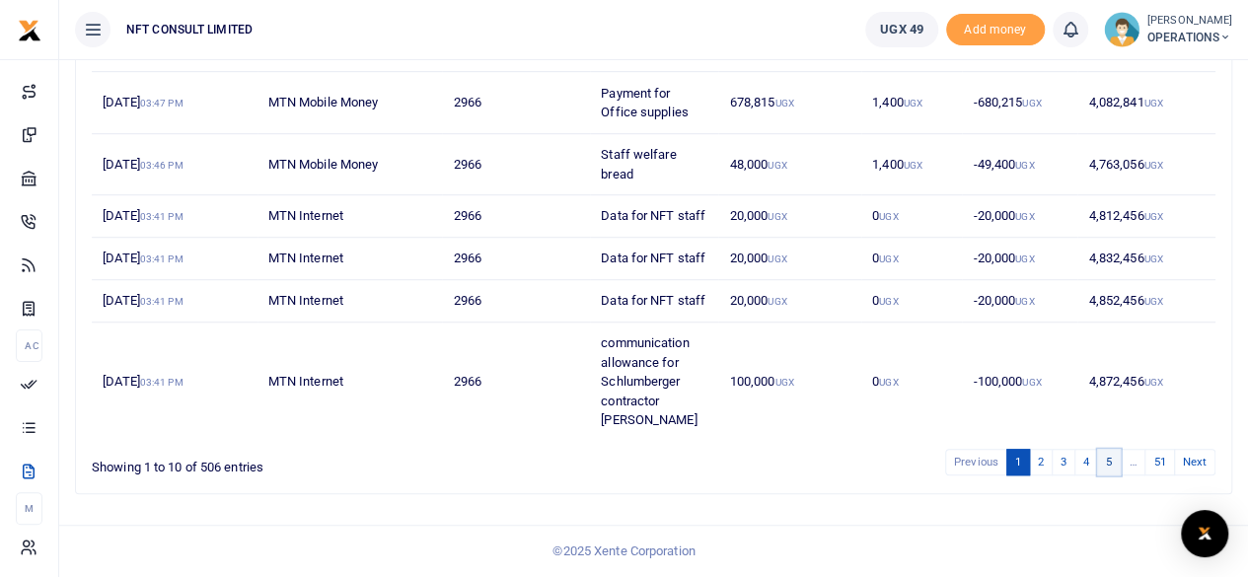
click at [1111, 469] on link "5" at bounding box center [1109, 462] width 24 height 27
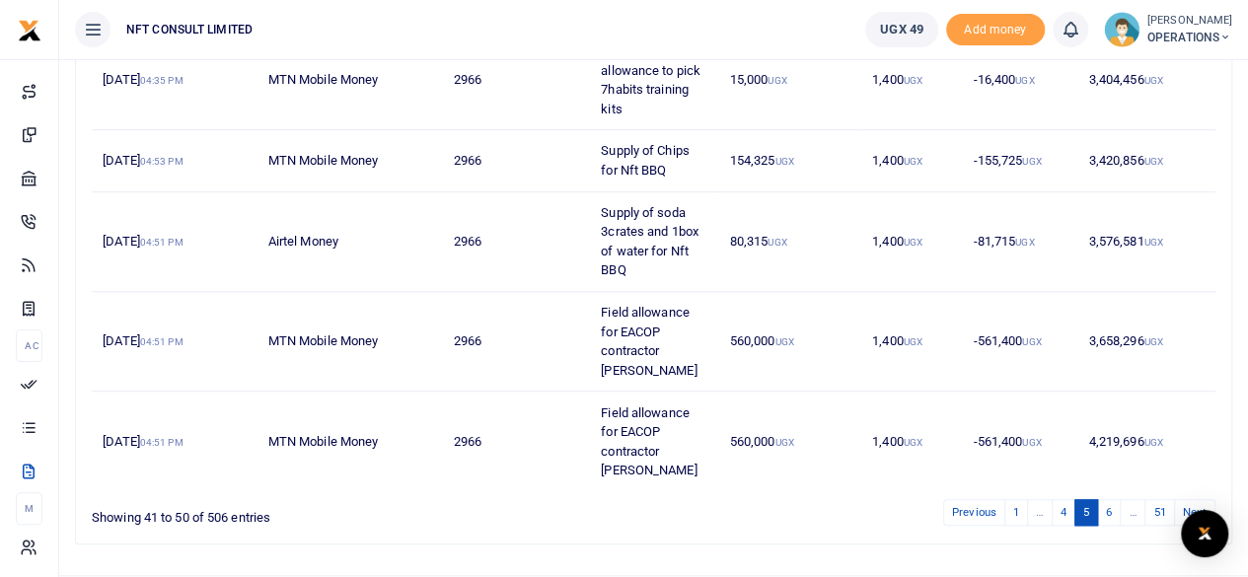
scroll to position [708, 0]
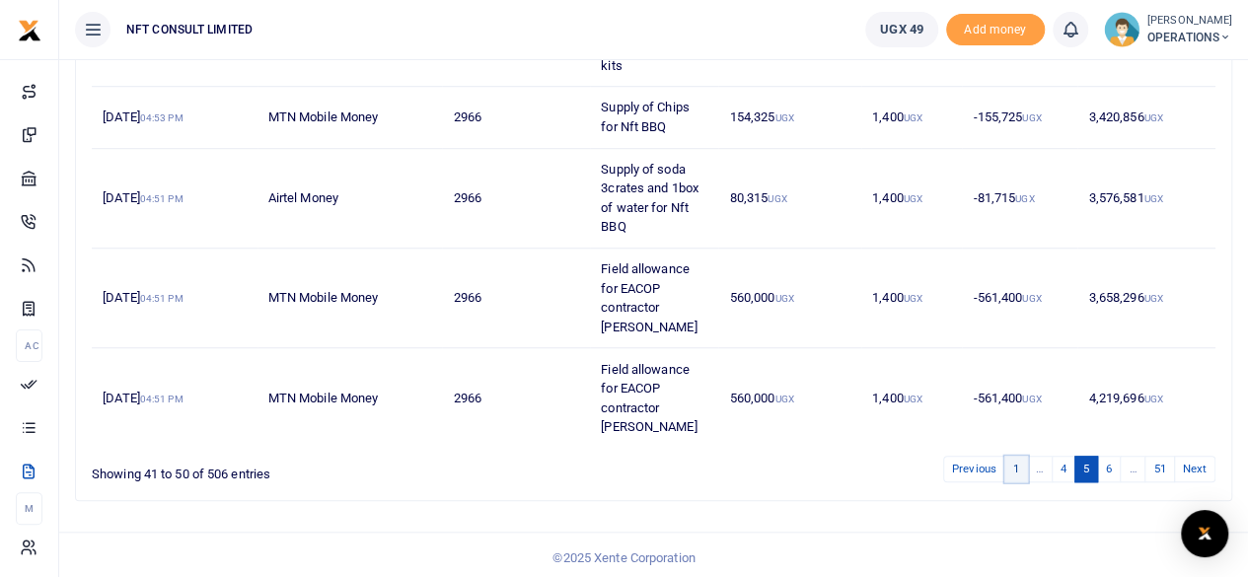
click at [1027, 461] on link "1" at bounding box center [1016, 469] width 24 height 27
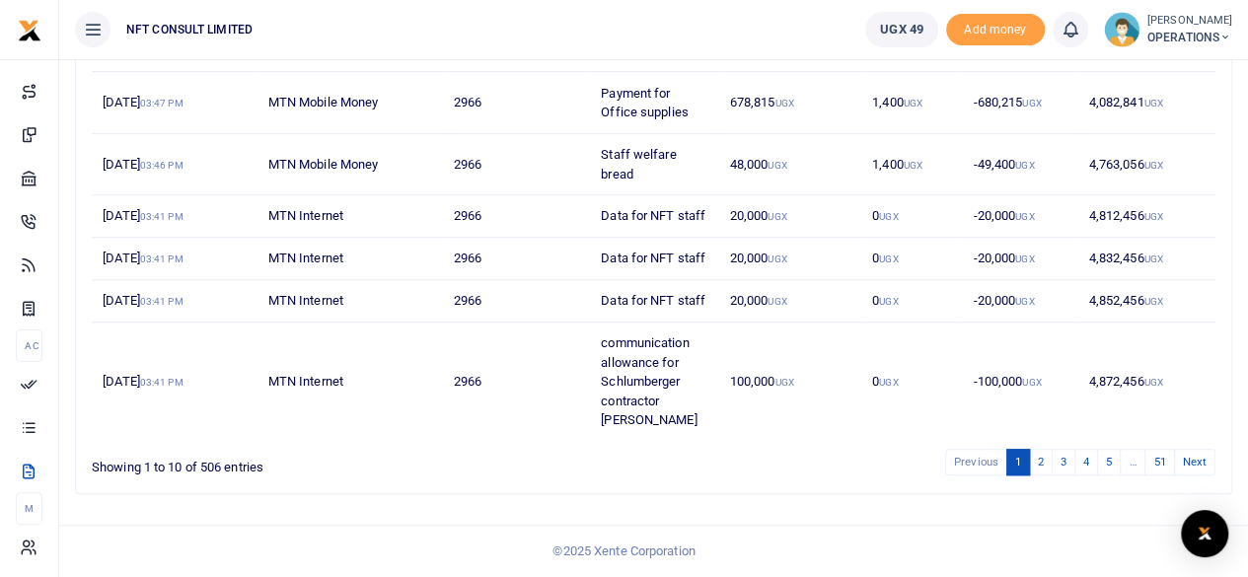
scroll to position [594, 0]
click at [1049, 461] on link "2" at bounding box center [1041, 462] width 24 height 27
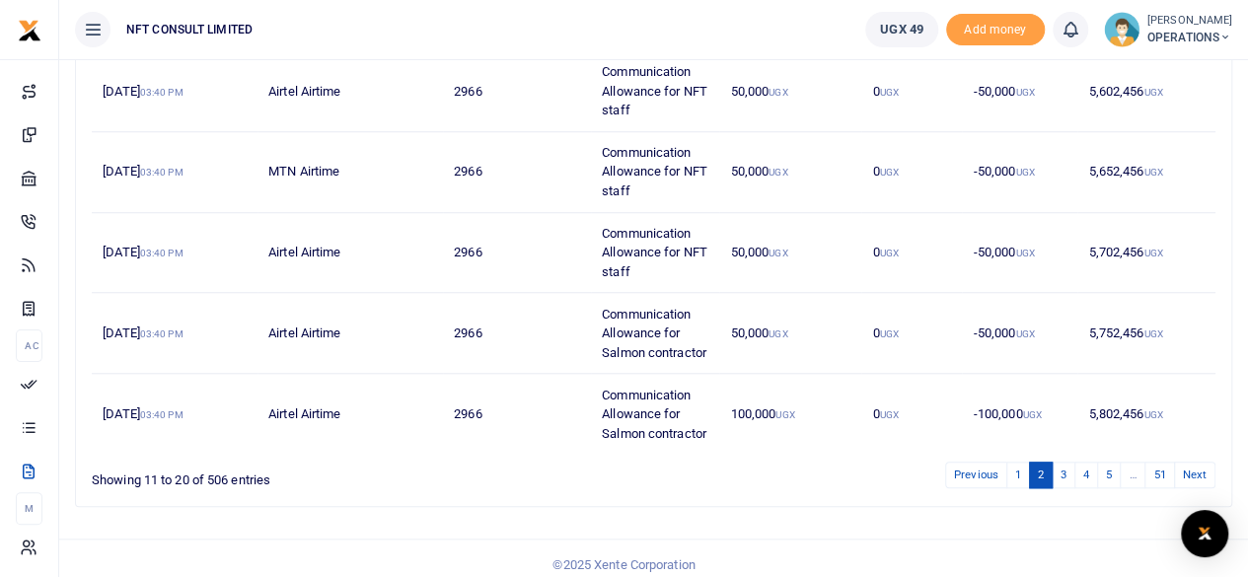
scroll to position [805, 0]
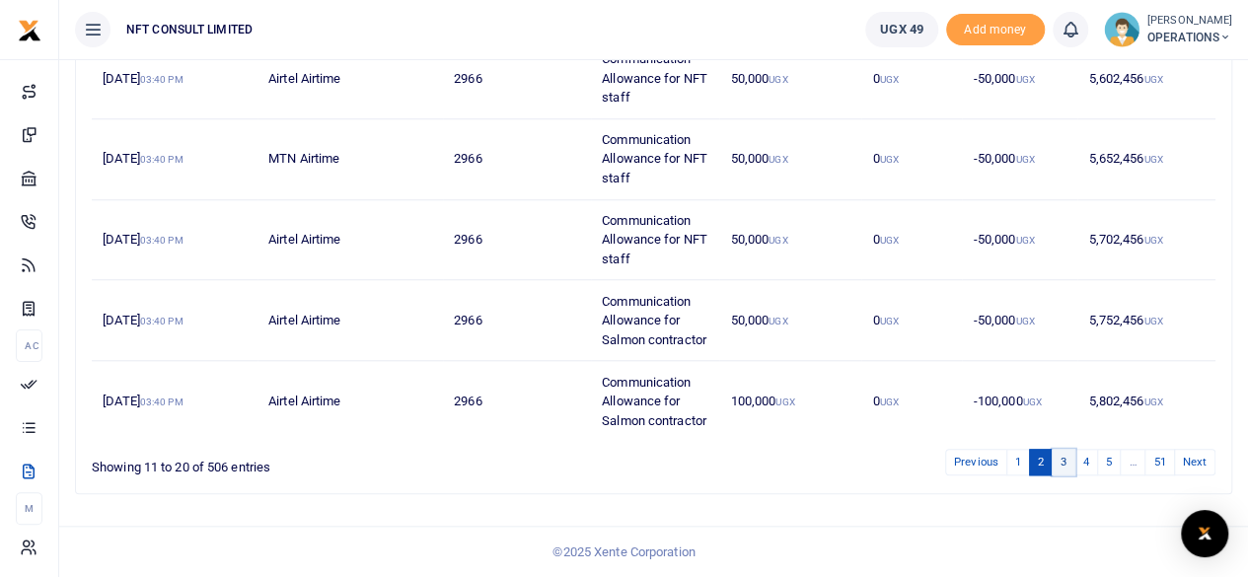
click at [1068, 461] on link "3" at bounding box center [1063, 462] width 24 height 27
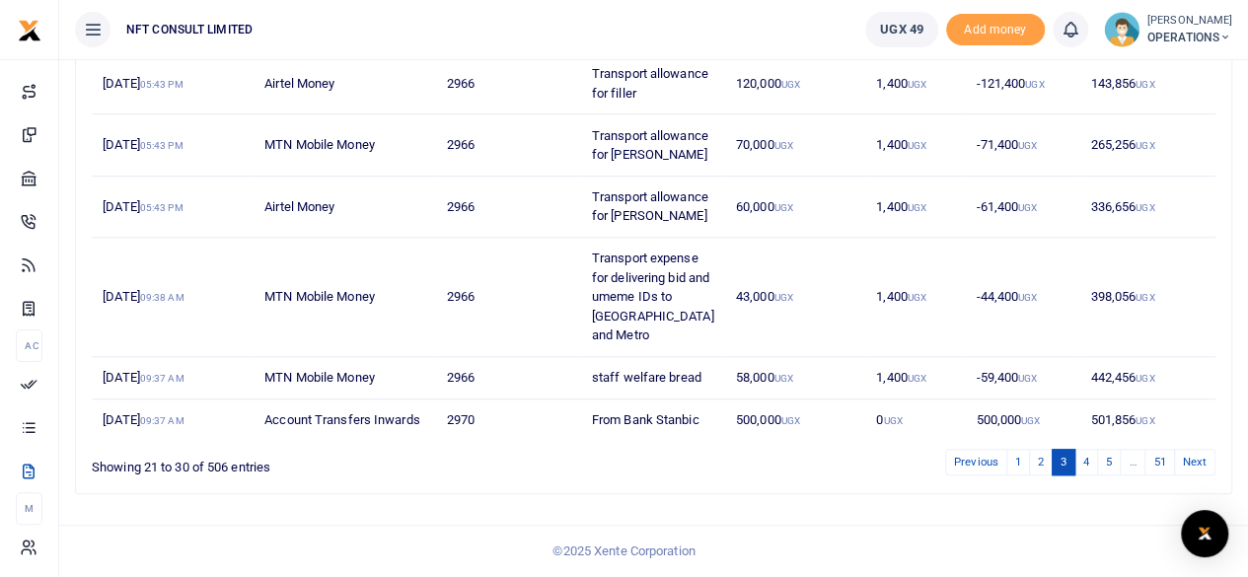
scroll to position [689, 0]
click at [1049, 465] on link "2" at bounding box center [1041, 462] width 24 height 27
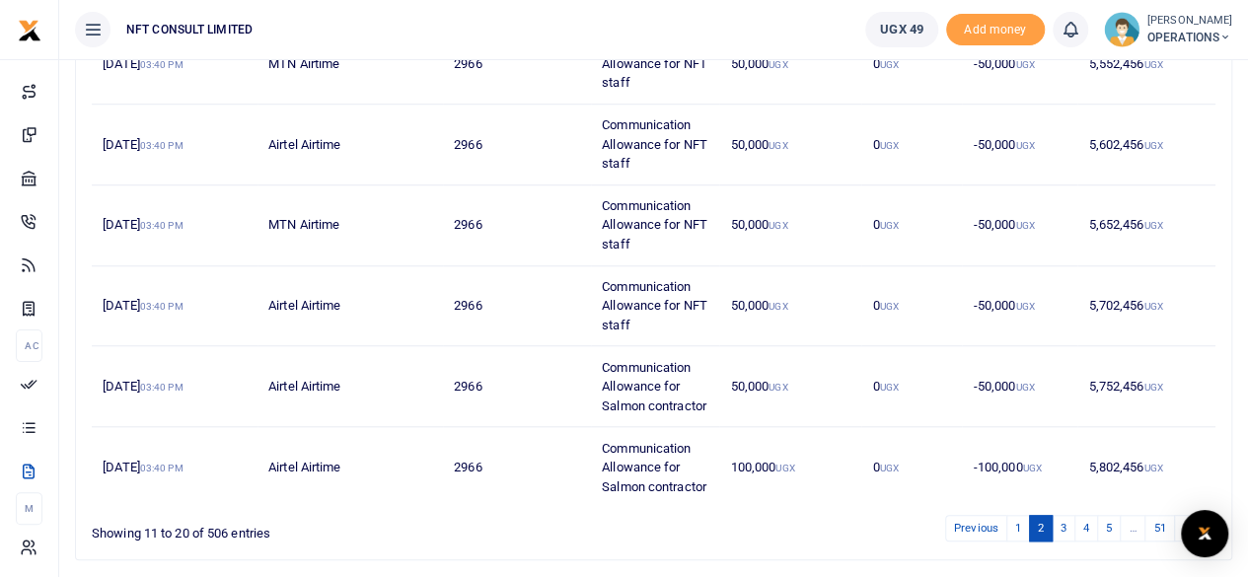
scroll to position [805, 0]
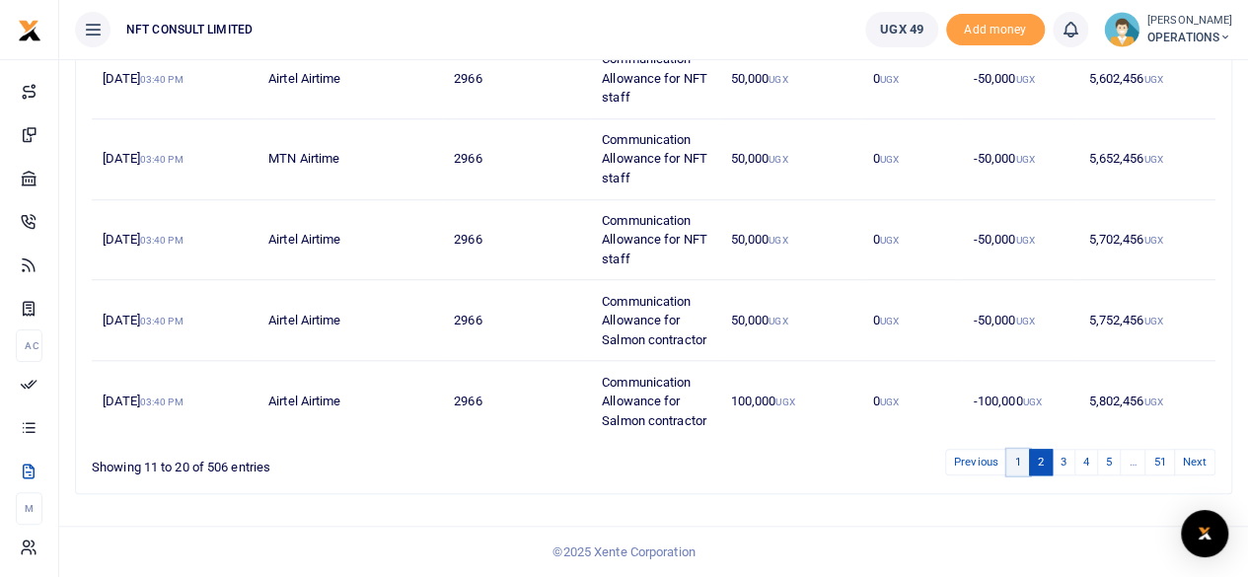
click at [1026, 465] on link "1" at bounding box center [1018, 462] width 24 height 27
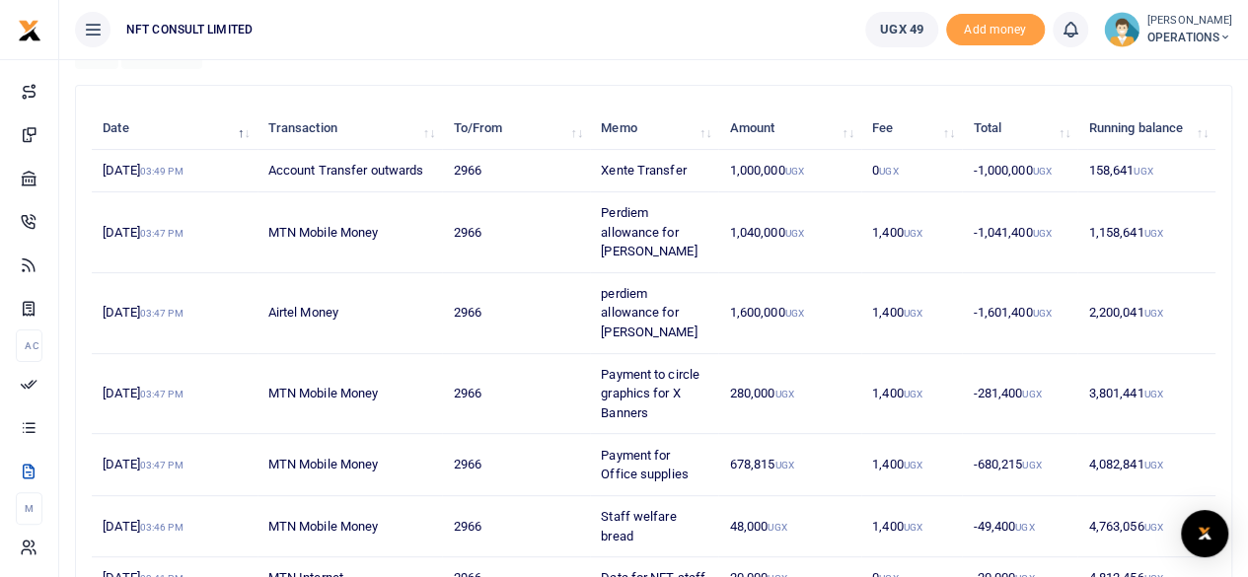
scroll to position [101, 0]
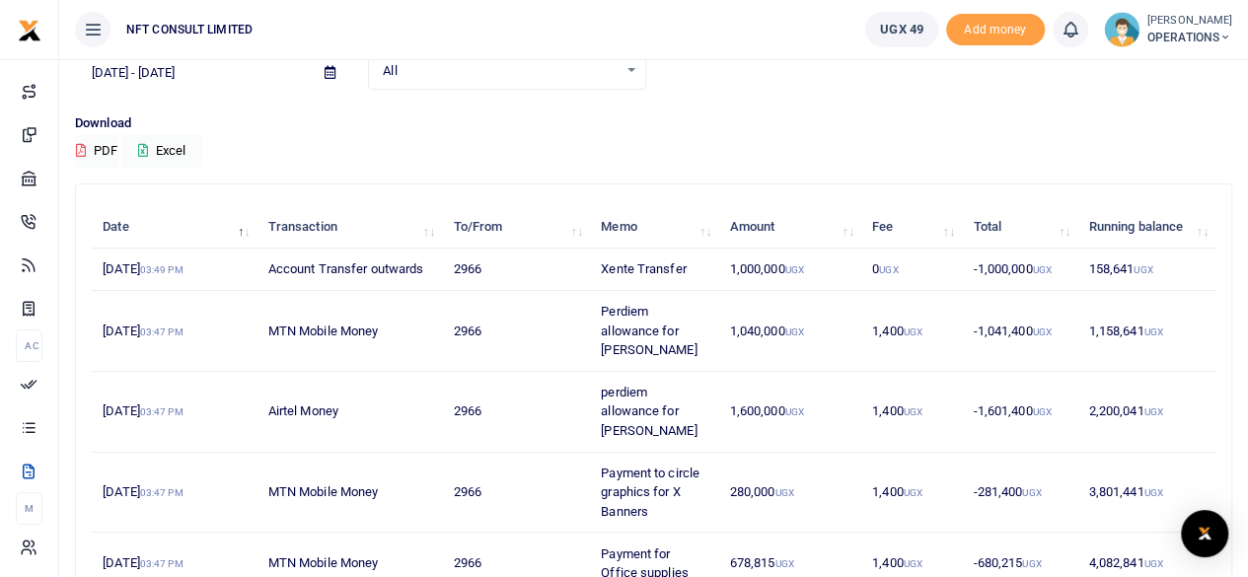
click at [525, 273] on td "2966" at bounding box center [516, 270] width 148 height 42
drag, startPoint x: 412, startPoint y: 271, endPoint x: 402, endPoint y: 275, distance: 10.6
click at [411, 271] on td "Account Transfer outwards" at bounding box center [349, 270] width 185 height 42
click at [967, 274] on td "-1,000,000 UGX" at bounding box center [1019, 270] width 115 height 42
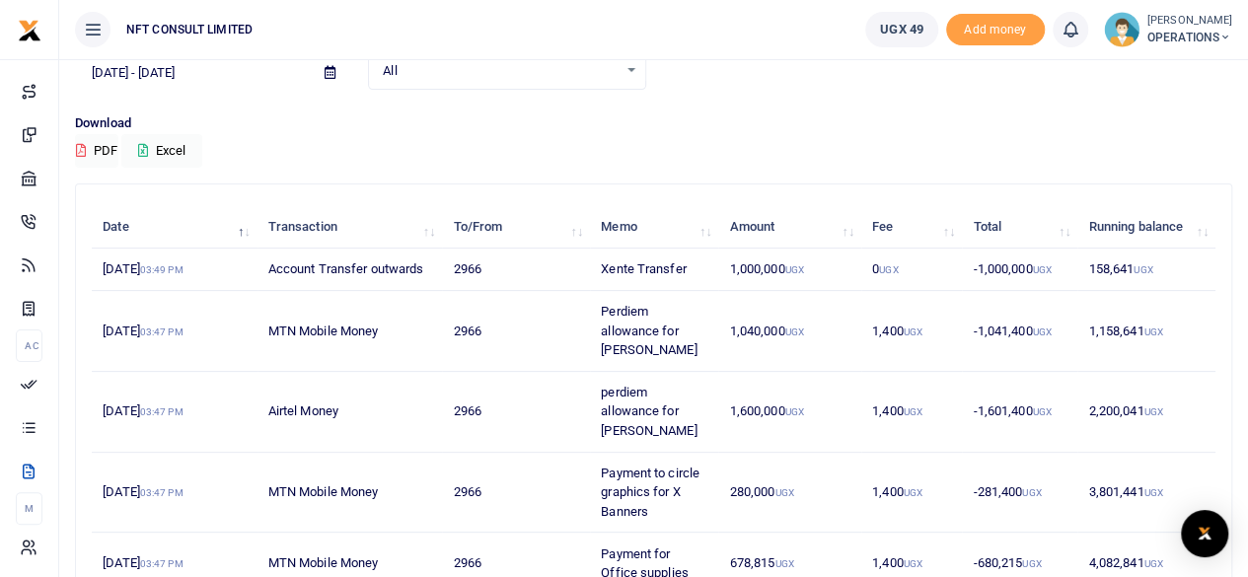
click at [1002, 273] on td "-1,000,000 UGX" at bounding box center [1019, 270] width 115 height 42
click at [1002, 275] on td "-1,000,000 UGX" at bounding box center [1019, 270] width 115 height 42
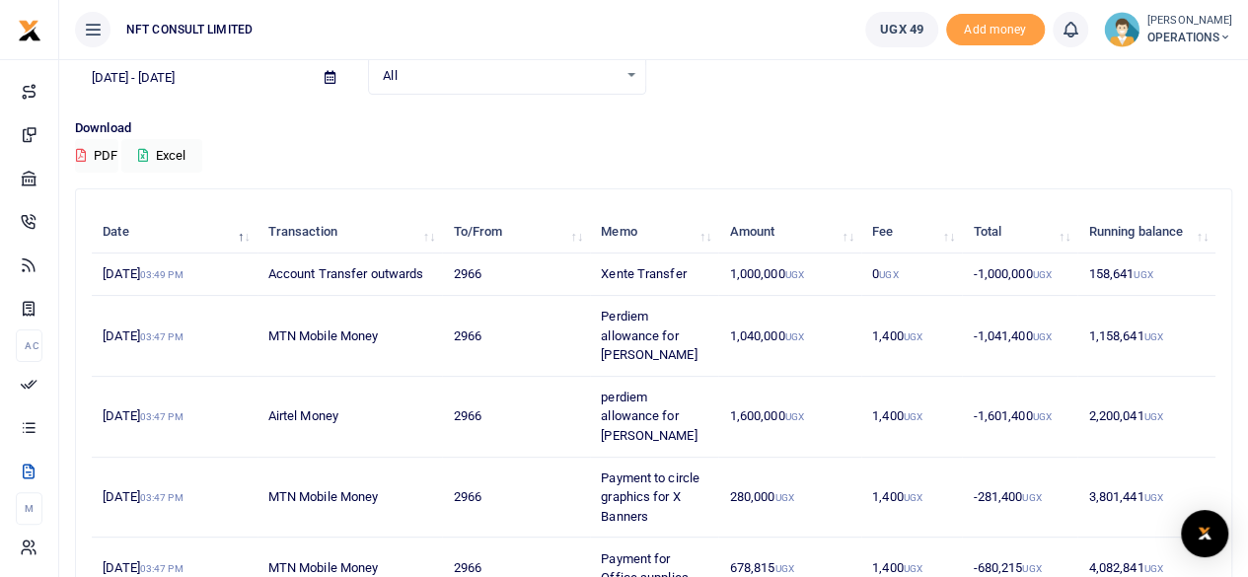
click at [148, 277] on td "29th Jul 2023 03:49 PM" at bounding box center [175, 274] width 166 height 42
click at [277, 273] on td "Account Transfer outwards" at bounding box center [349, 274] width 185 height 42
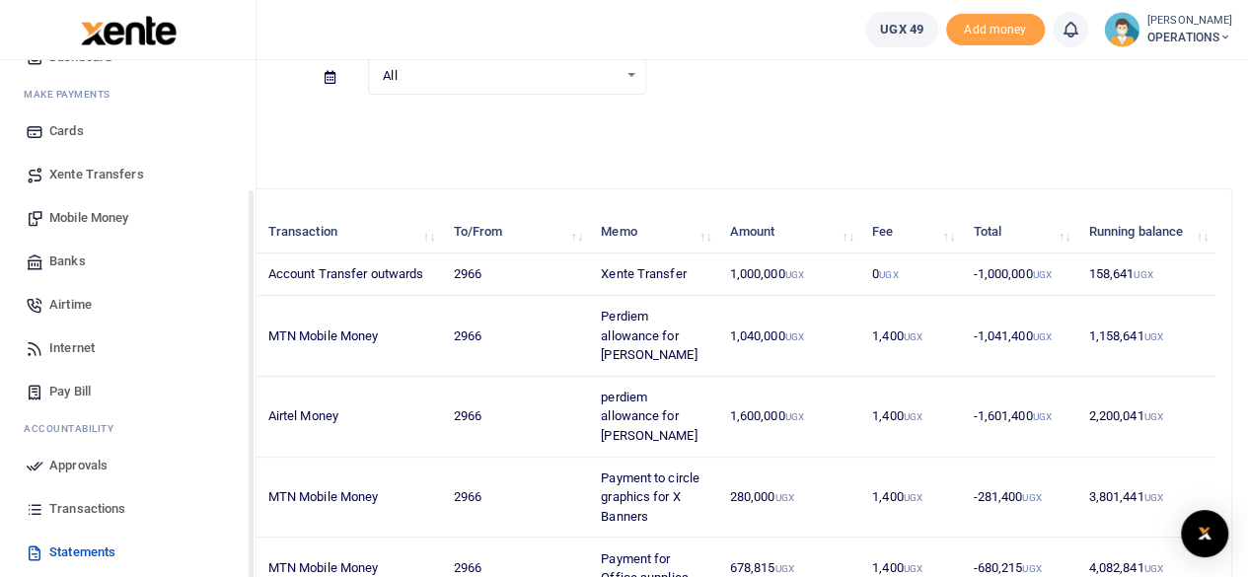
scroll to position [170, 0]
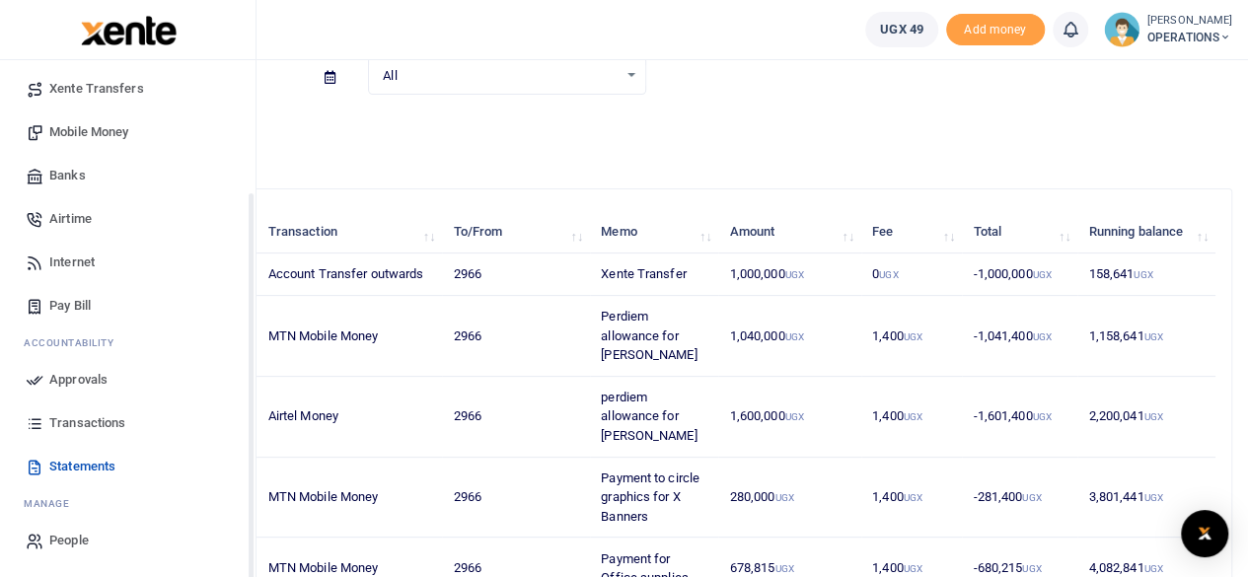
click at [89, 415] on span "Transactions" at bounding box center [87, 423] width 76 height 20
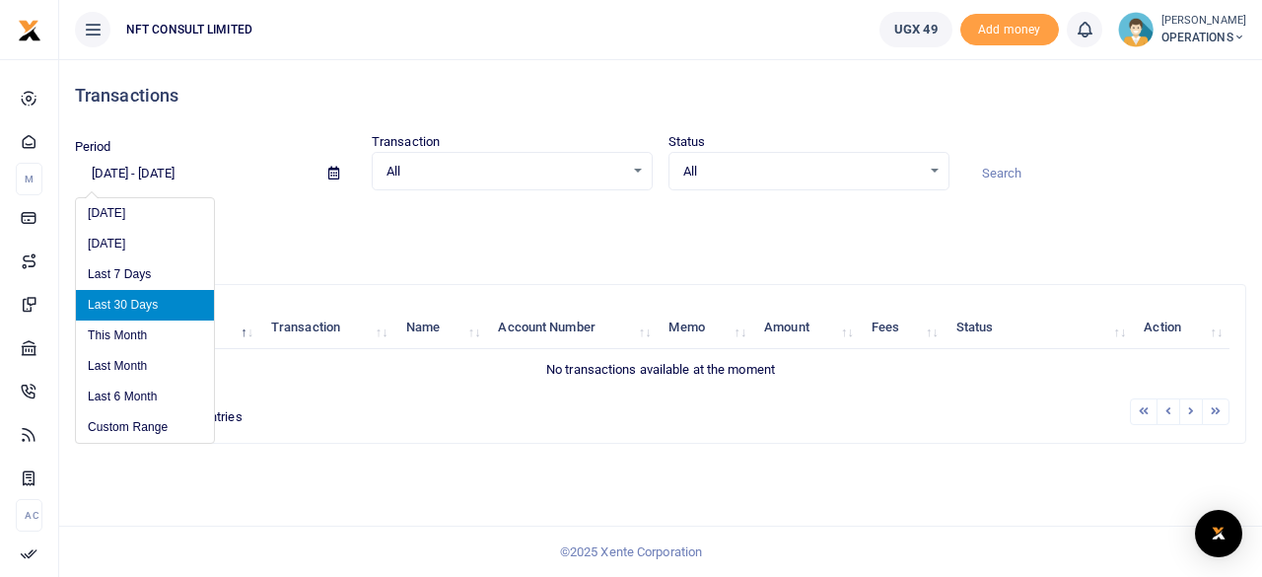
click at [160, 178] on input "[DATE] - [DATE]" at bounding box center [194, 174] width 238 height 34
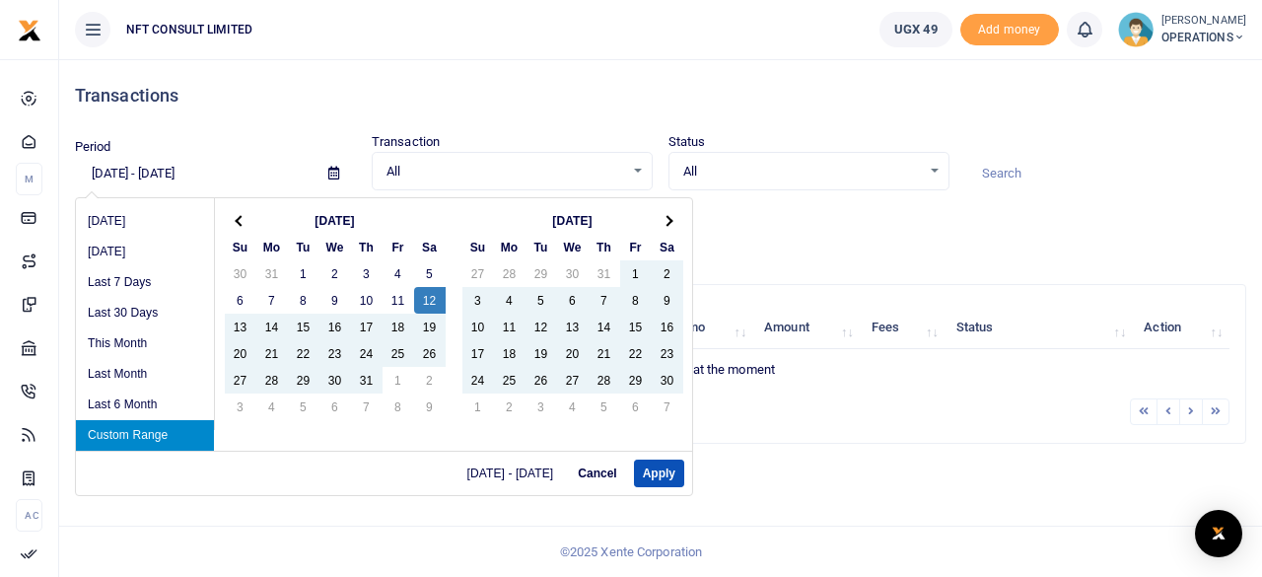
click at [107, 171] on input "[DATE] - [DATE]" at bounding box center [194, 174] width 238 height 34
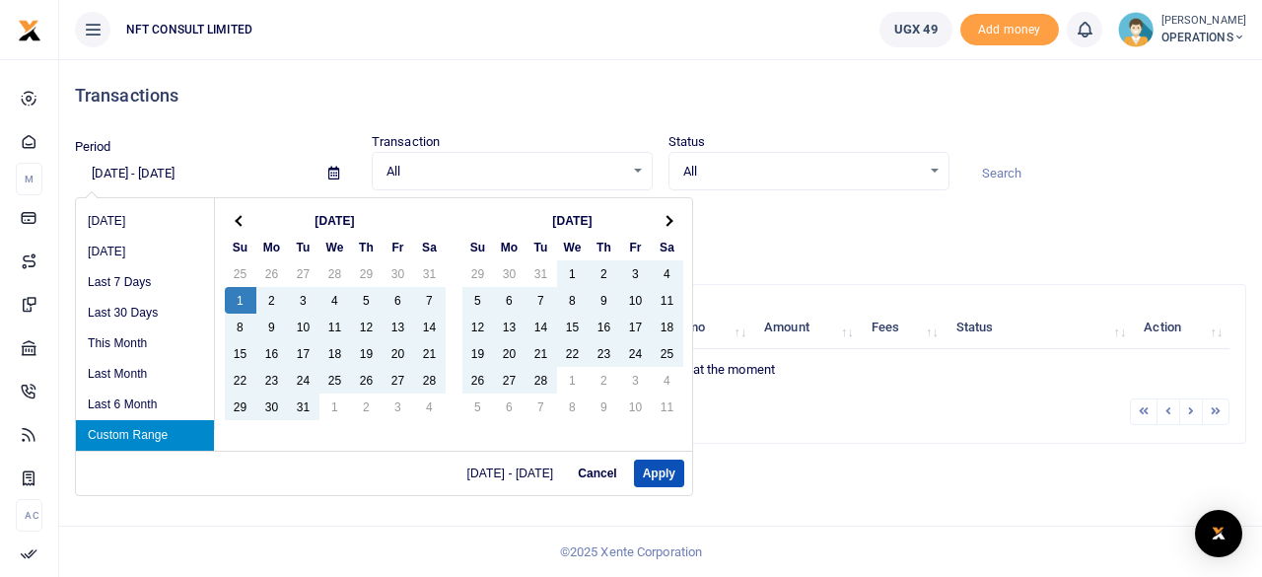
click at [178, 179] on input "01/1/2023 - 09/10/2025" at bounding box center [194, 174] width 238 height 34
click at [243, 177] on input "01/1/2023 - 07/31/2025" at bounding box center [194, 174] width 238 height 34
click at [652, 468] on button "Apply" at bounding box center [659, 474] width 50 height 28
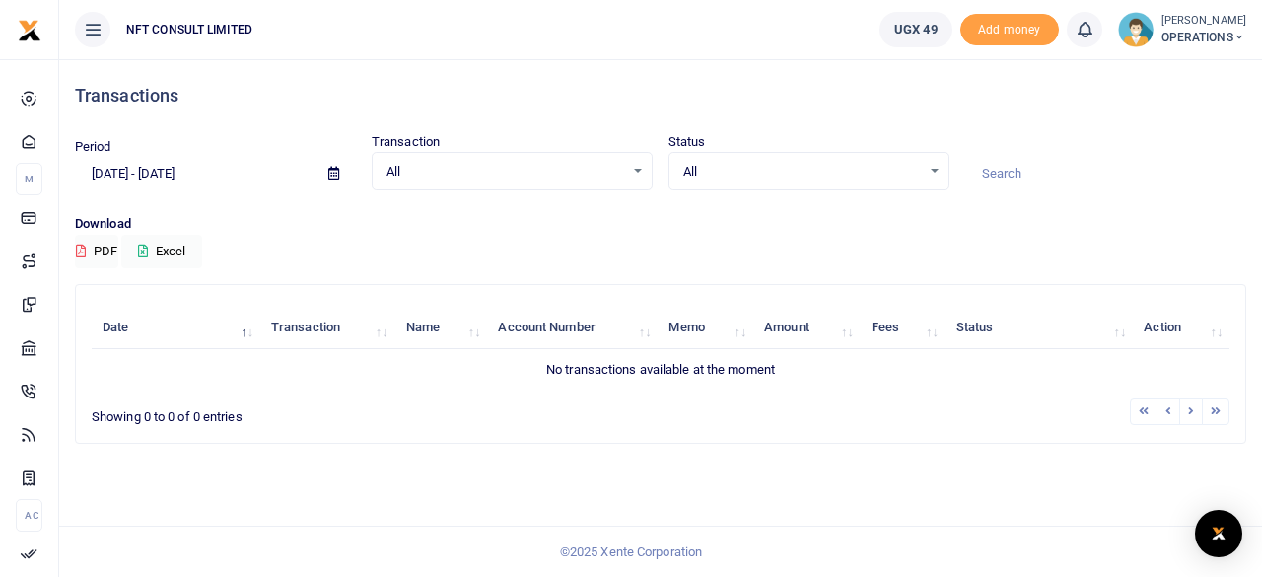
click at [331, 172] on icon at bounding box center [333, 173] width 11 height 13
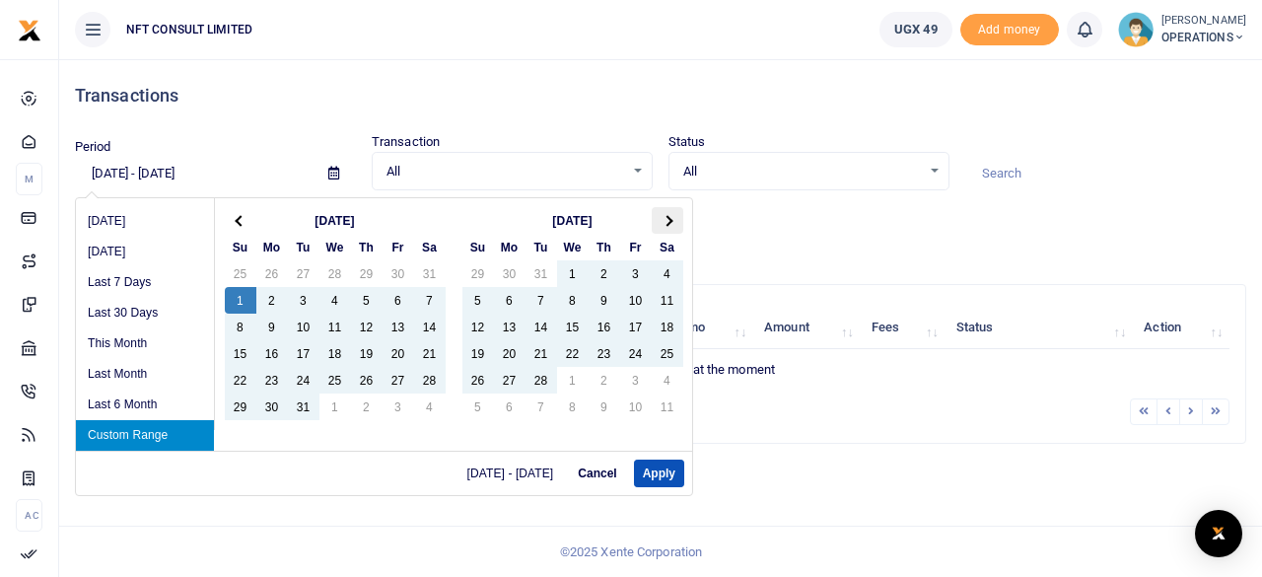
click at [671, 216] on th at bounding box center [668, 220] width 32 height 27
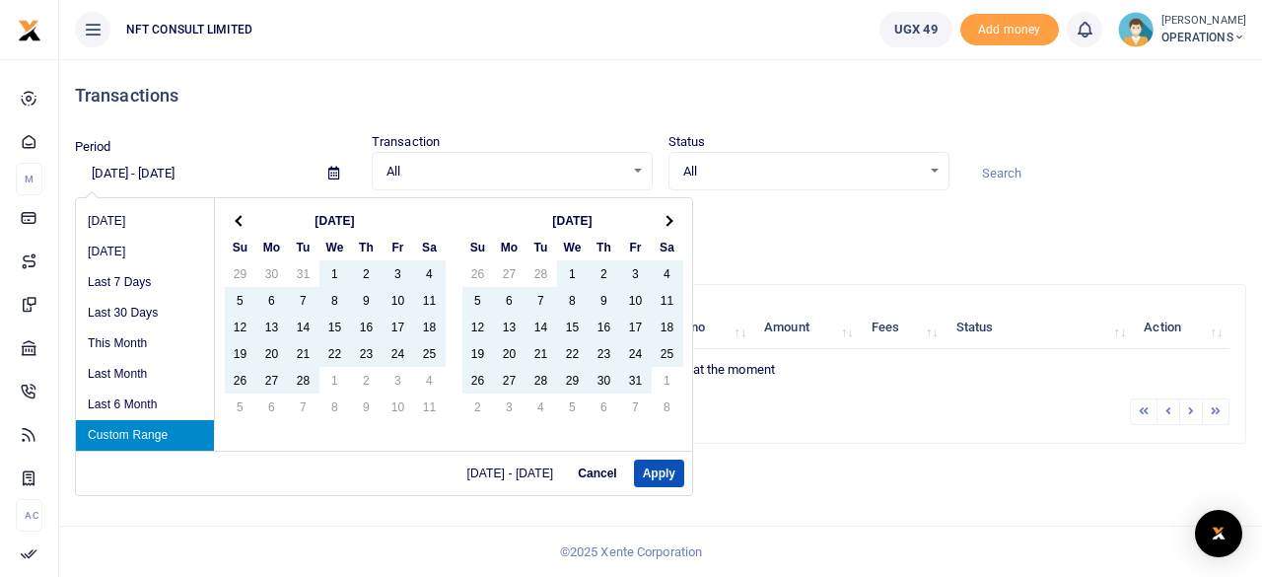
click at [669, 218] on span at bounding box center [667, 220] width 11 height 11
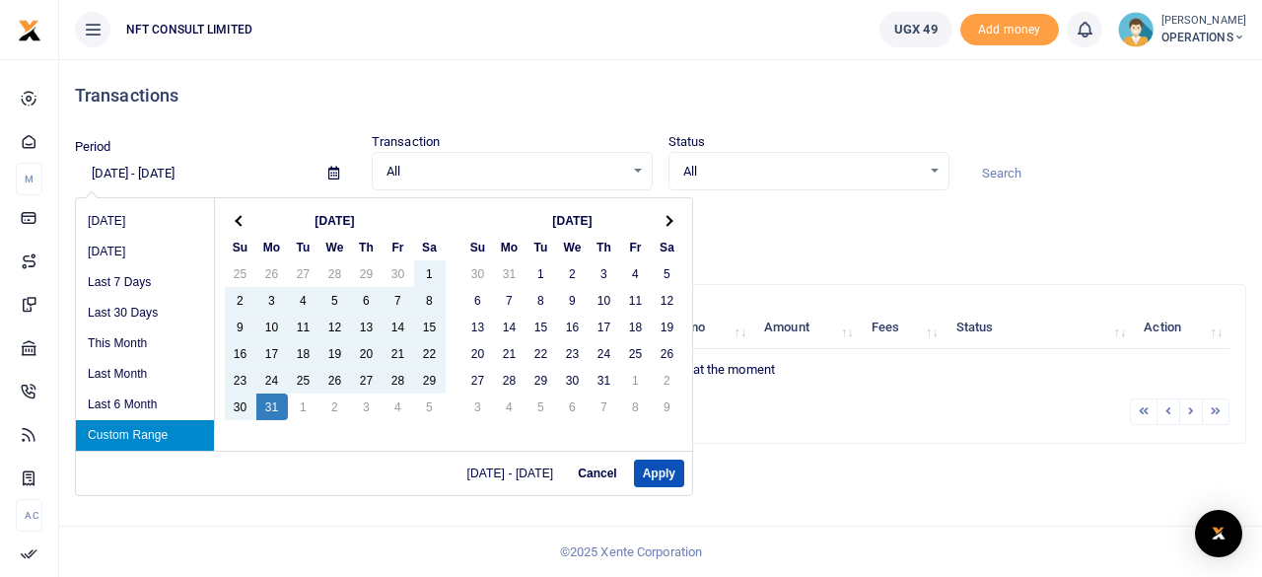
click at [179, 175] on input "01/01/2023 - 07/31/2023" at bounding box center [194, 174] width 238 height 34
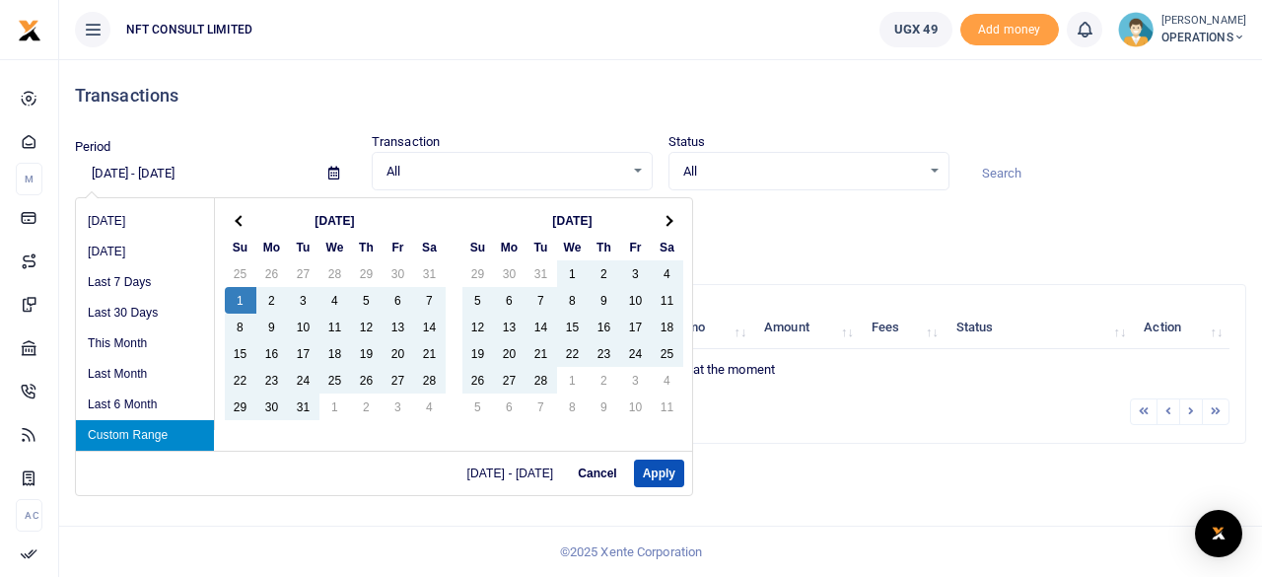
click at [204, 170] on input "01/01/2023 - 08/31/2023" at bounding box center [194, 174] width 238 height 34
click at [193, 174] on input "01/01/2023 - 08/31/2023" at bounding box center [194, 174] width 238 height 34
type input "01/01/2023 - 08/01/2023"
click at [649, 463] on button "Apply" at bounding box center [659, 474] width 50 height 28
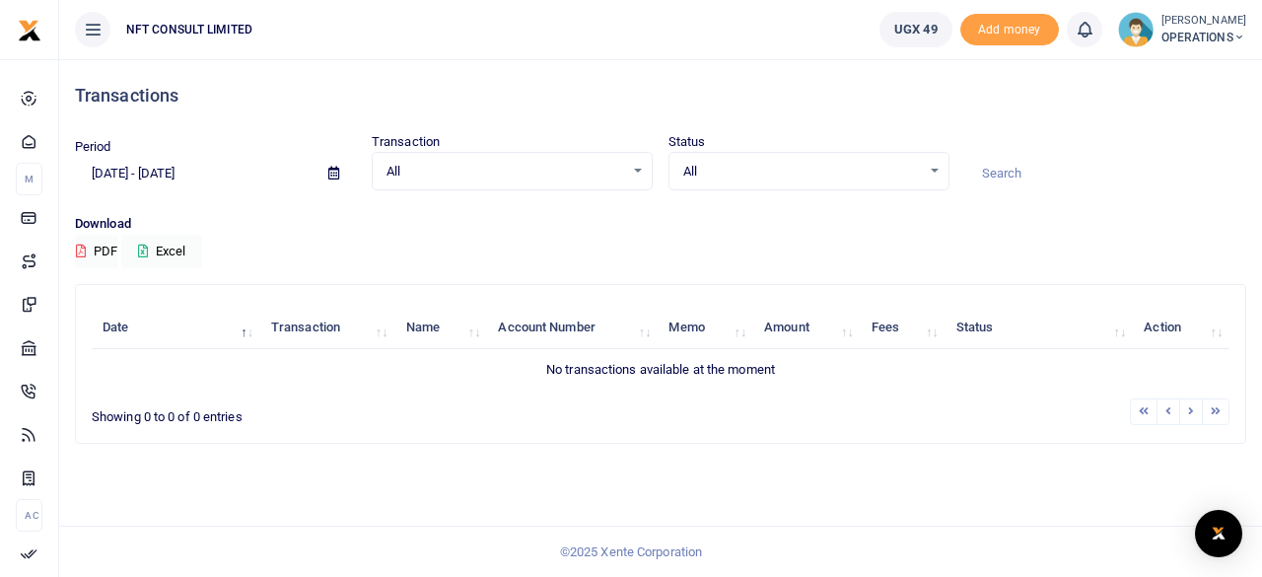
click at [1197, 411] on li at bounding box center [1192, 411] width 23 height 27
click at [168, 250] on button "Excel" at bounding box center [161, 252] width 81 height 34
click at [611, 178] on span "All" at bounding box center [506, 172] width 238 height 20
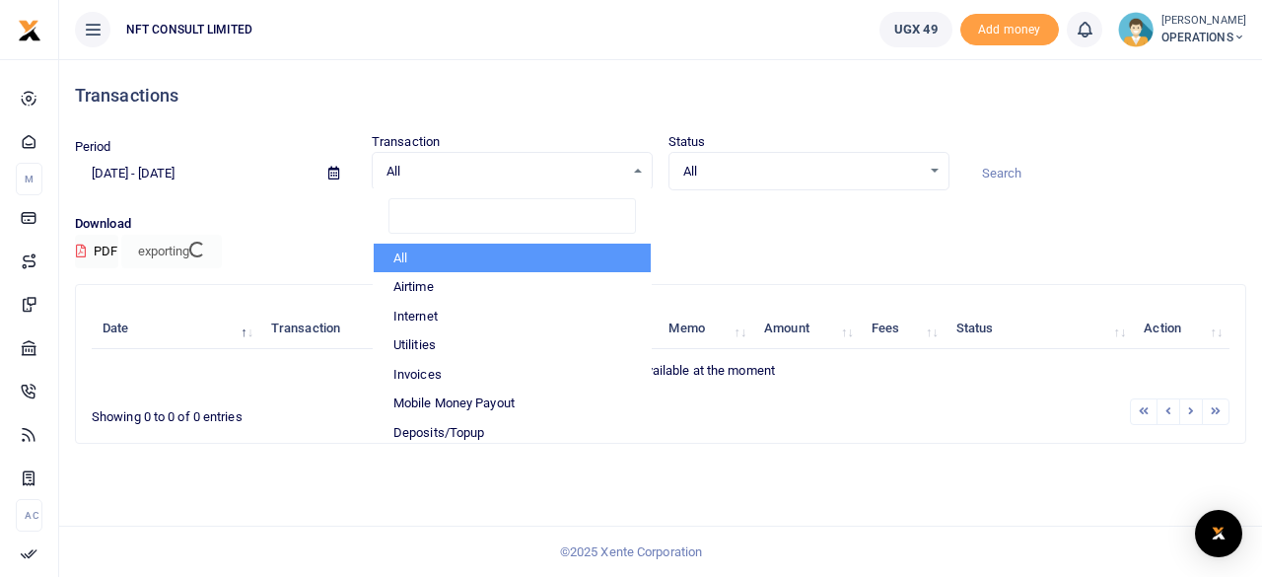
click at [759, 170] on span "All" at bounding box center [802, 172] width 238 height 20
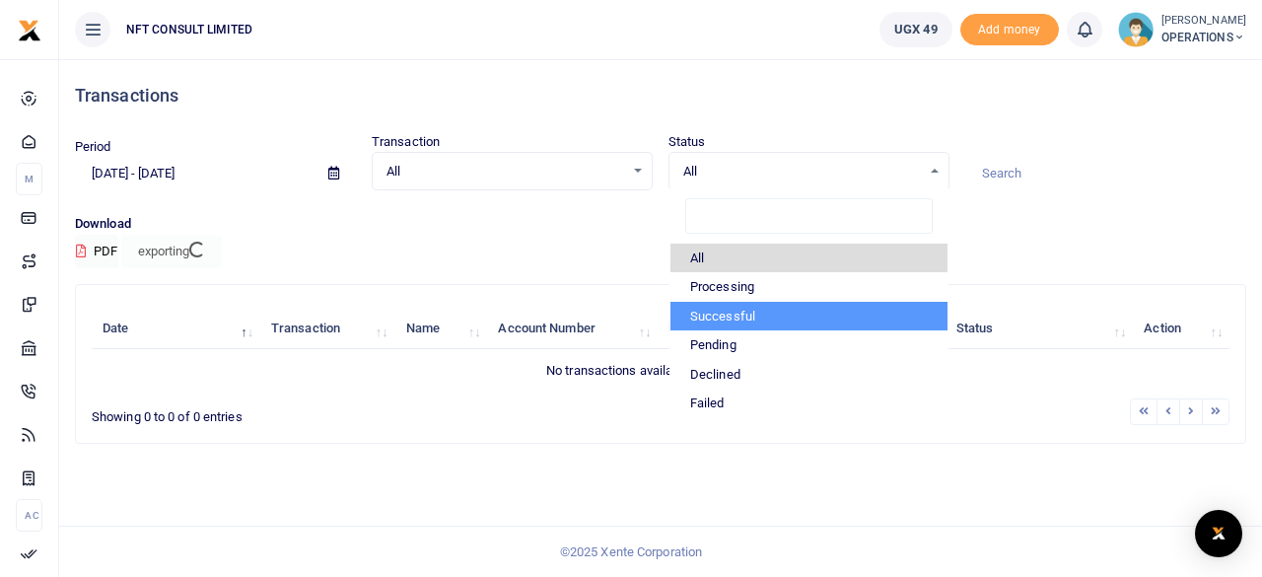
click at [730, 317] on li "Successful" at bounding box center [809, 317] width 277 height 30
select select "COMMITTED"
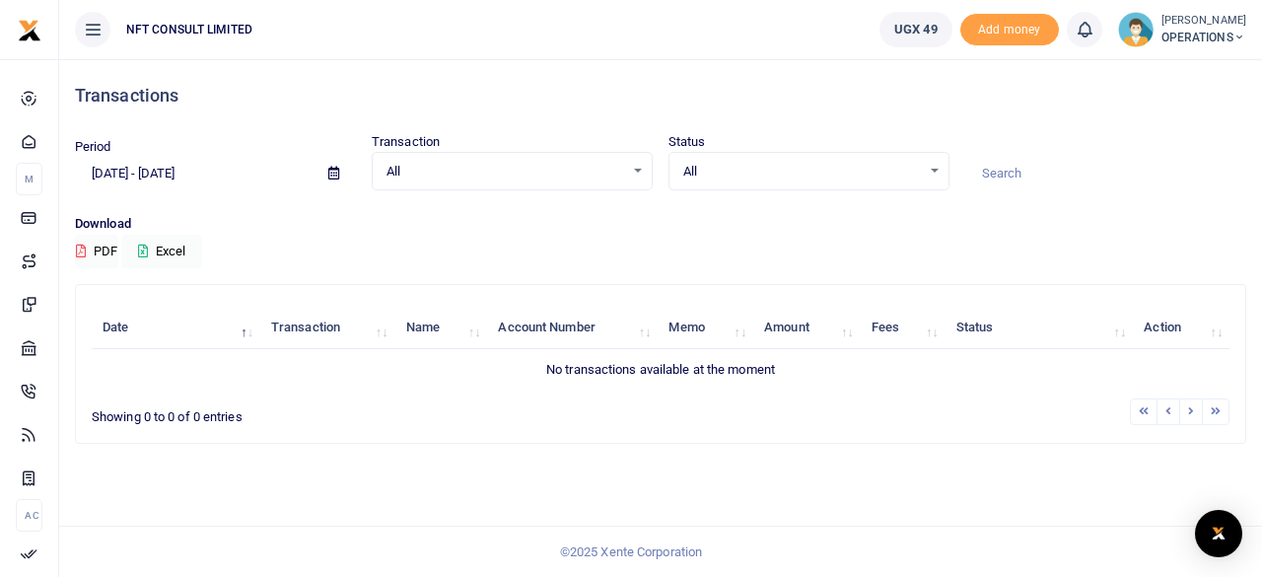
click at [329, 177] on icon at bounding box center [333, 173] width 11 height 13
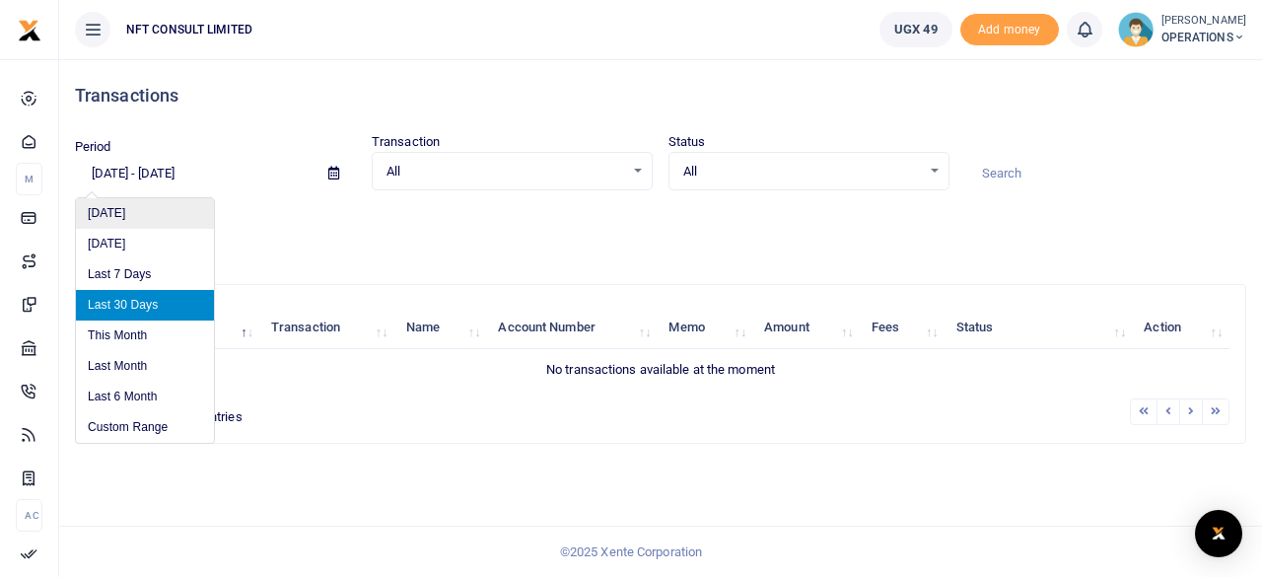
drag, startPoint x: 161, startPoint y: 171, endPoint x: 172, endPoint y: 211, distance: 41.9
click at [163, 182] on input "[DATE] - [DATE]" at bounding box center [194, 174] width 238 height 34
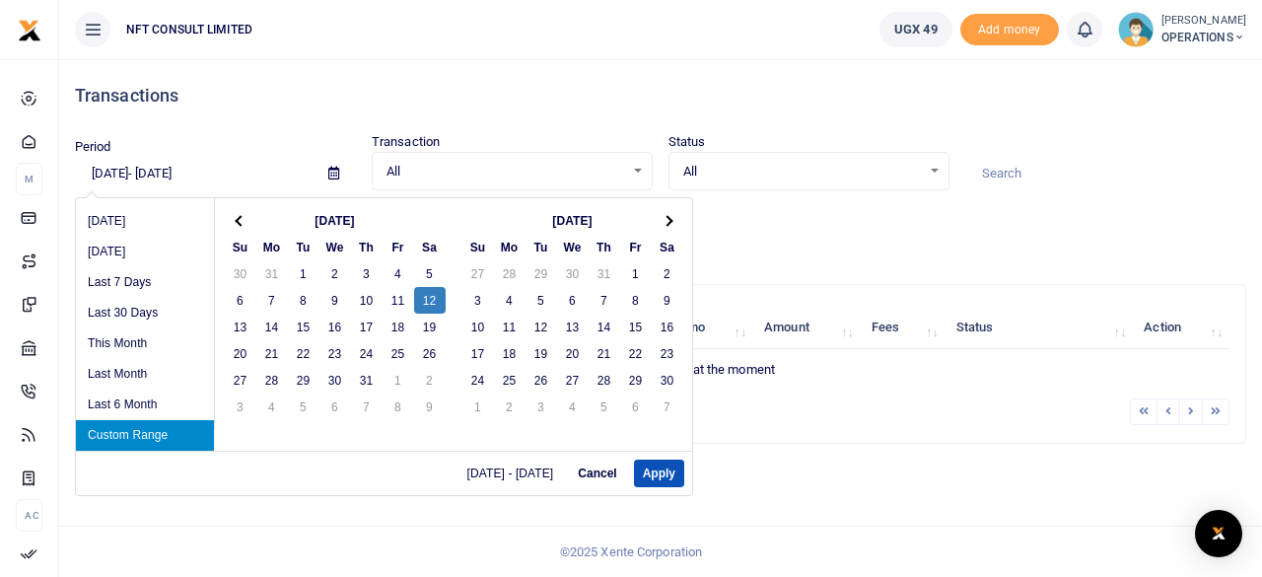
click at [110, 167] on input "[DATE]- [DATE]" at bounding box center [194, 174] width 238 height 34
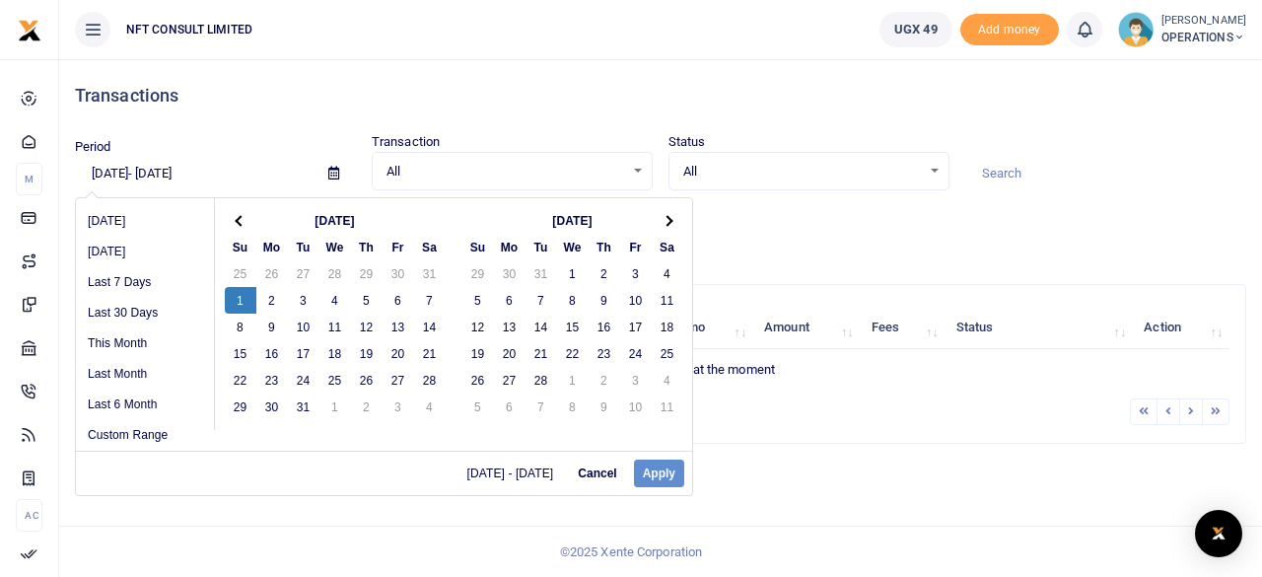
click at [235, 172] on input "[DATE]- [DATE]" at bounding box center [194, 174] width 238 height 34
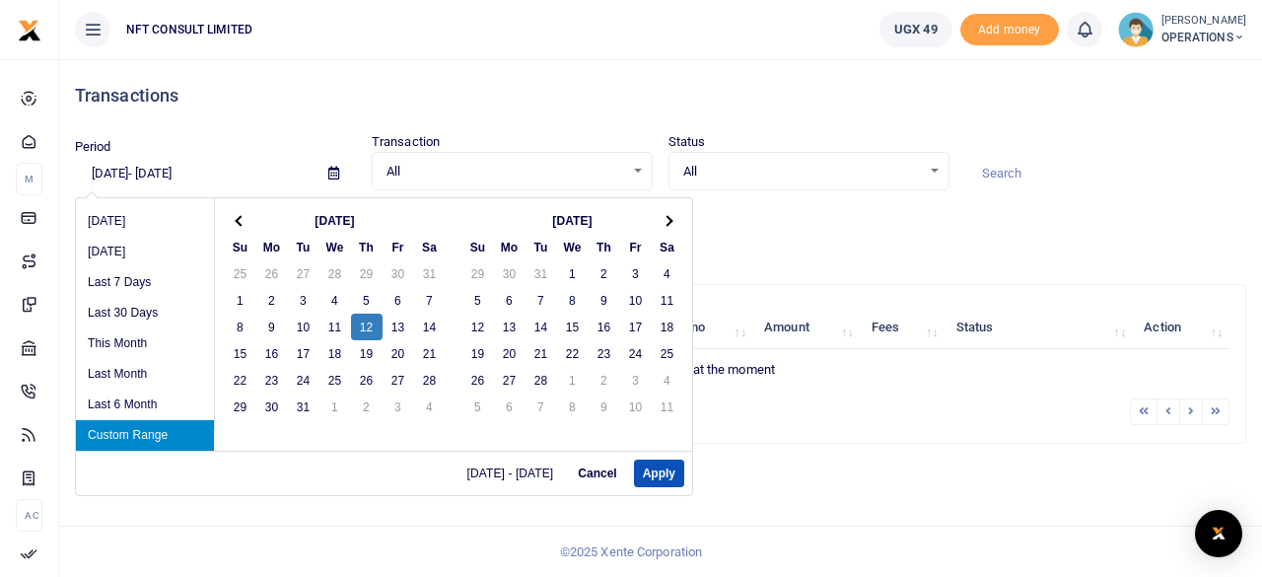
click at [183, 167] on input "[DATE]- [DATE]" at bounding box center [194, 174] width 238 height 34
click at [650, 476] on button "Apply" at bounding box center [659, 474] width 50 height 28
type input "[DATE] - [DATE]"
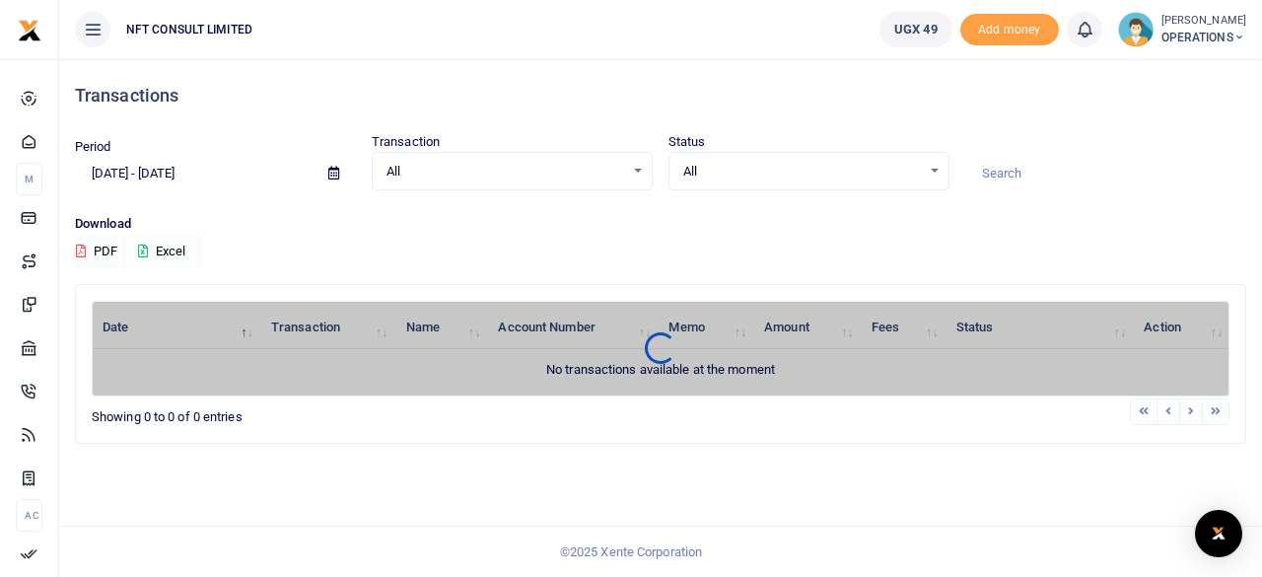
click at [168, 250] on button "Excel" at bounding box center [161, 252] width 81 height 34
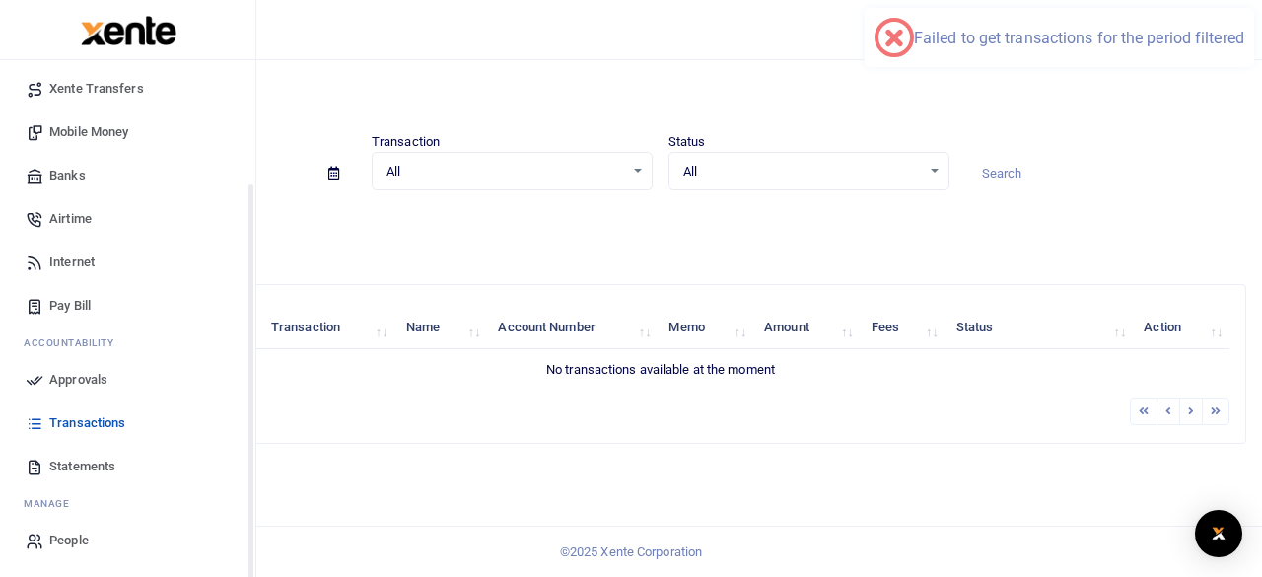
scroll to position [140, 0]
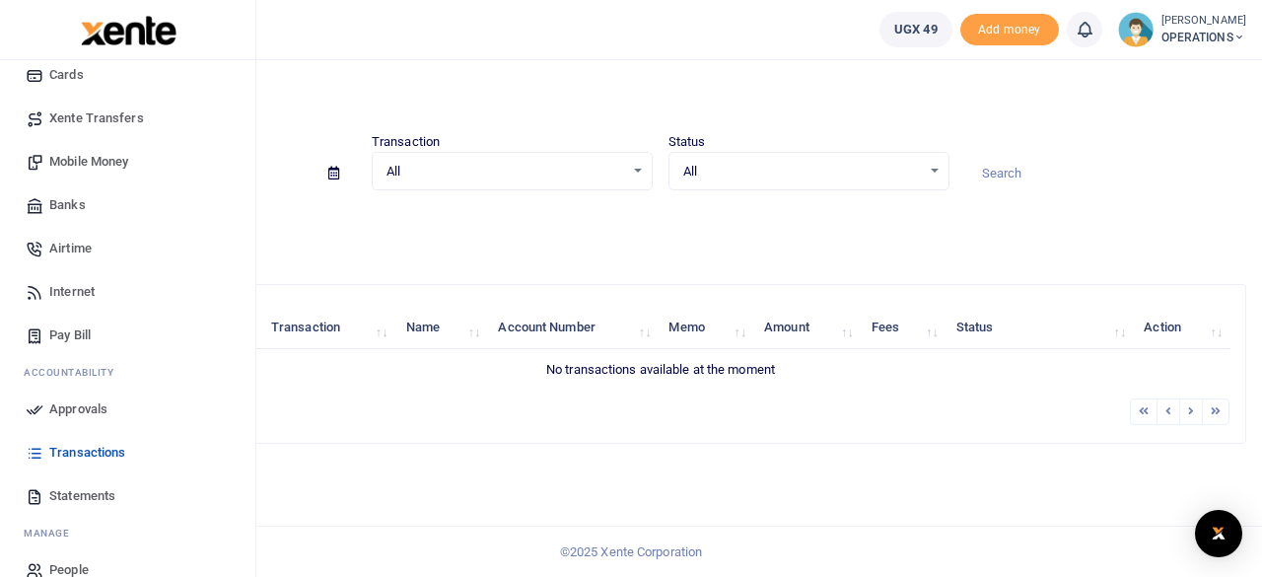
click at [73, 496] on span "Statements" at bounding box center [82, 496] width 66 height 20
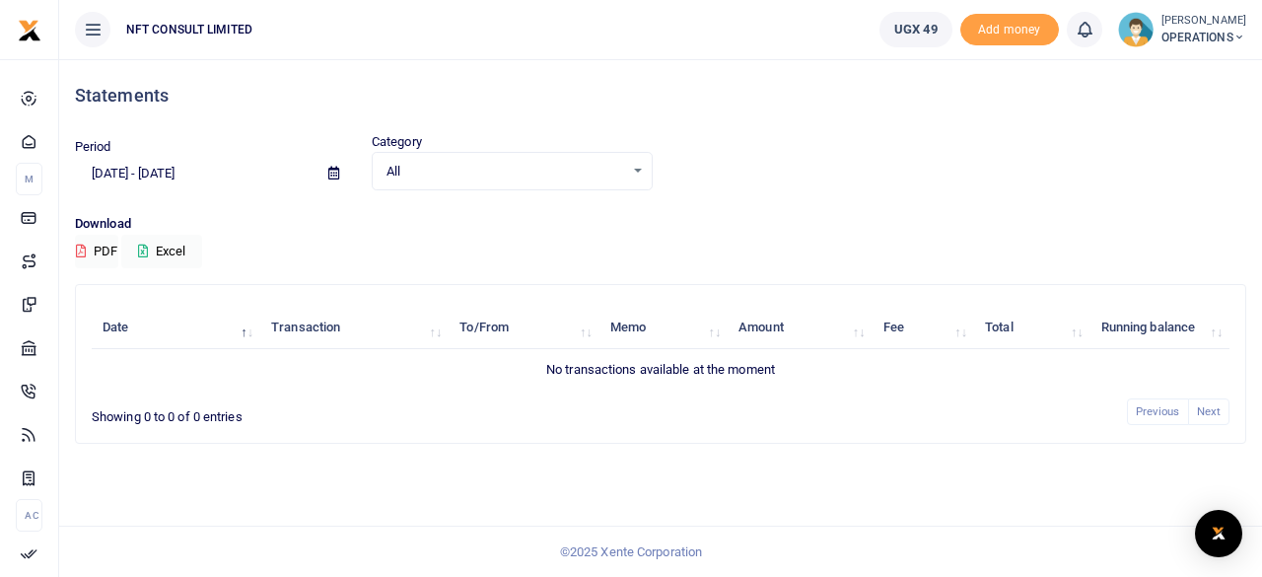
click at [162, 177] on input "[DATE] - [DATE]" at bounding box center [194, 174] width 238 height 34
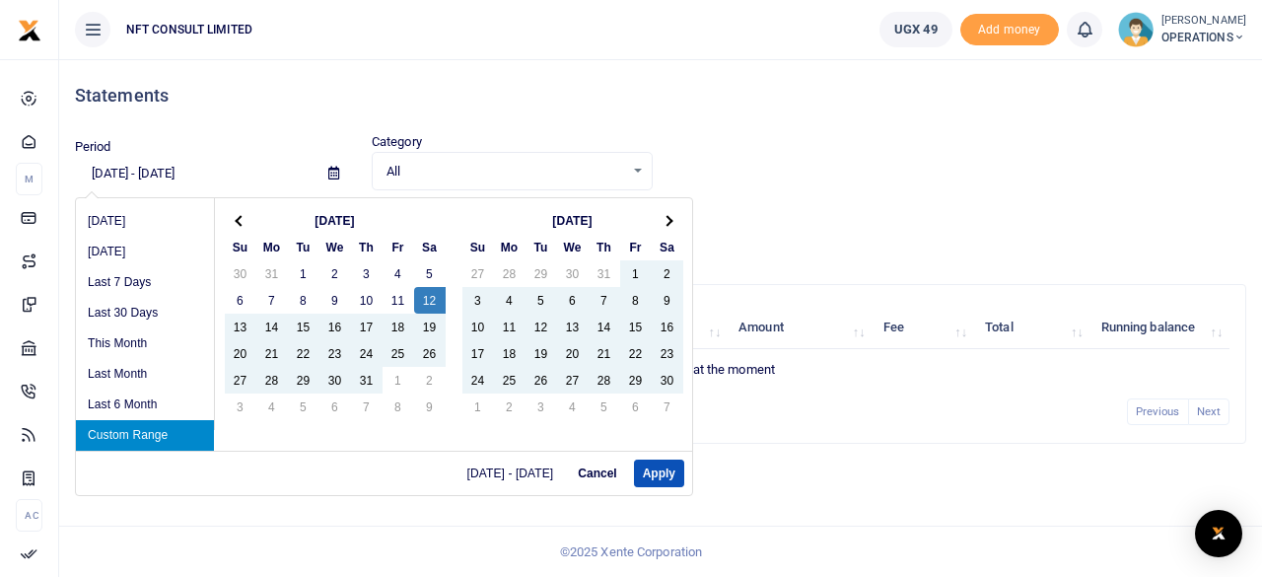
click at [101, 177] on input "[DATE] - [DATE]" at bounding box center [194, 174] width 238 height 34
type input "[DATE] - [DATE]"
